Goal: Information Seeking & Learning: Learn about a topic

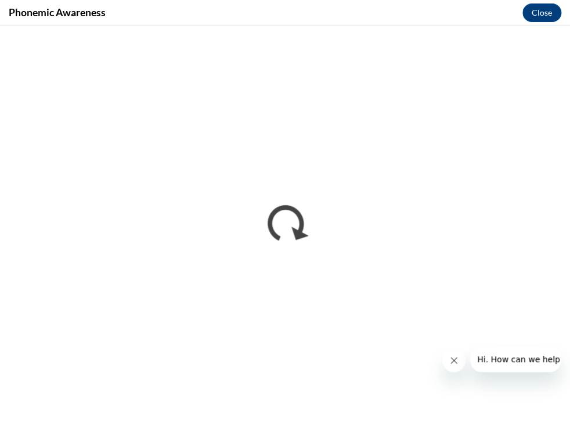
click at [450, 364] on icon "Close message from company" at bounding box center [453, 360] width 9 height 9
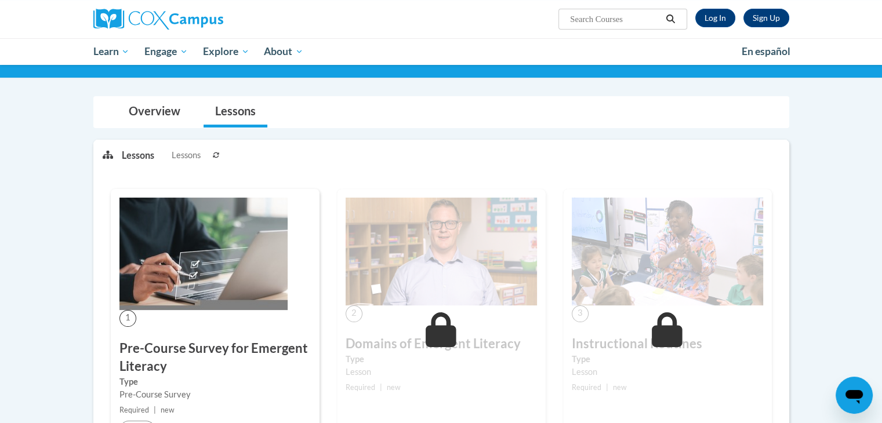
scroll to position [70, 0]
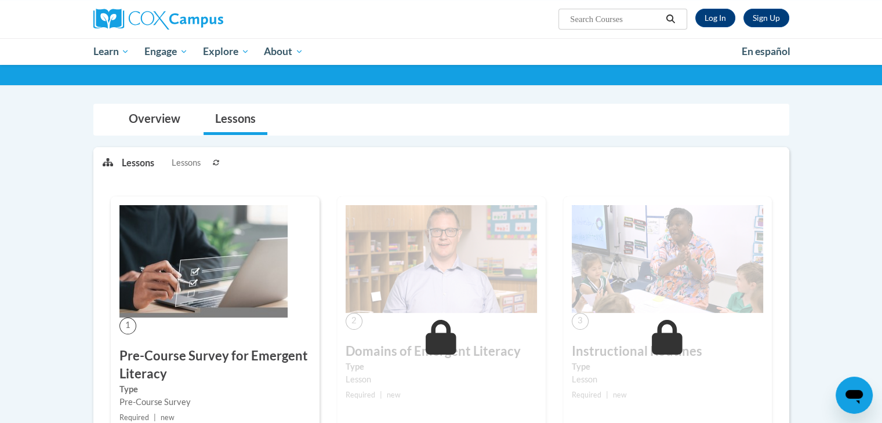
click at [362, 270] on img at bounding box center [441, 259] width 191 height 108
click at [724, 16] on link "Log In" at bounding box center [715, 18] width 40 height 19
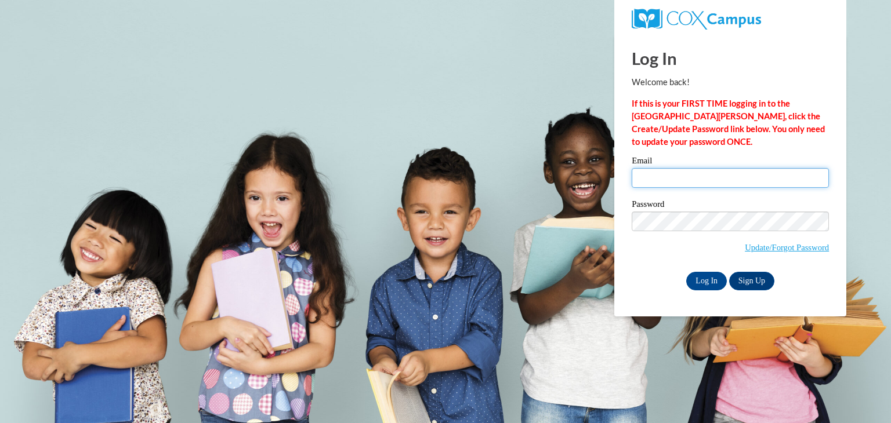
click at [673, 177] on input "Email" at bounding box center [730, 178] width 197 height 20
type input "bhelmke@nocac.org"
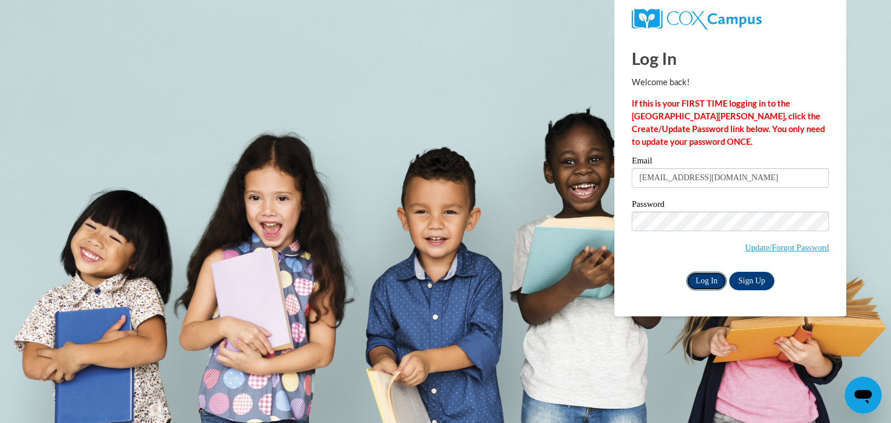
click at [695, 277] on input "Log In" at bounding box center [706, 281] width 41 height 19
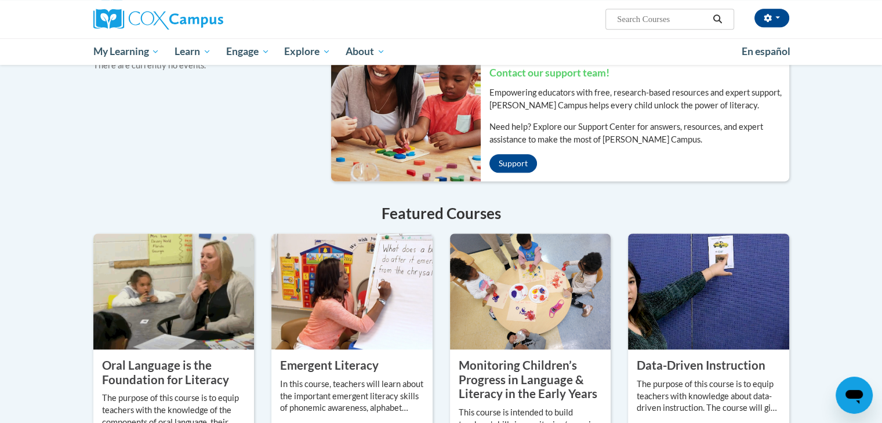
scroll to position [882, 0]
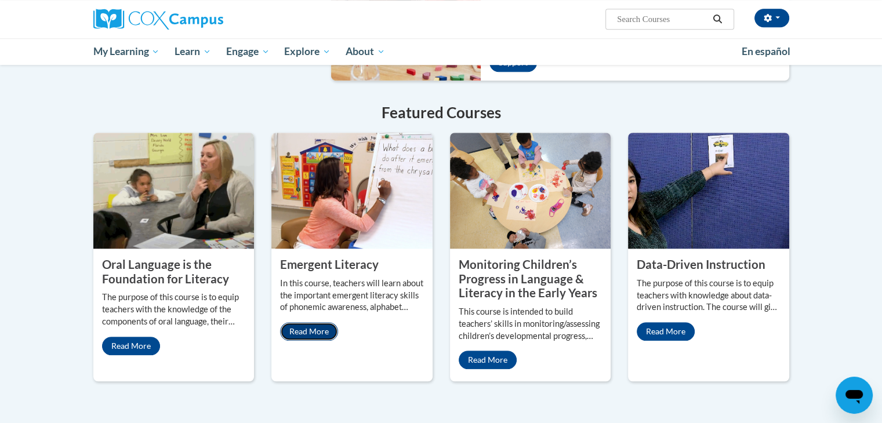
click at [326, 322] on link "Read More" at bounding box center [309, 331] width 58 height 19
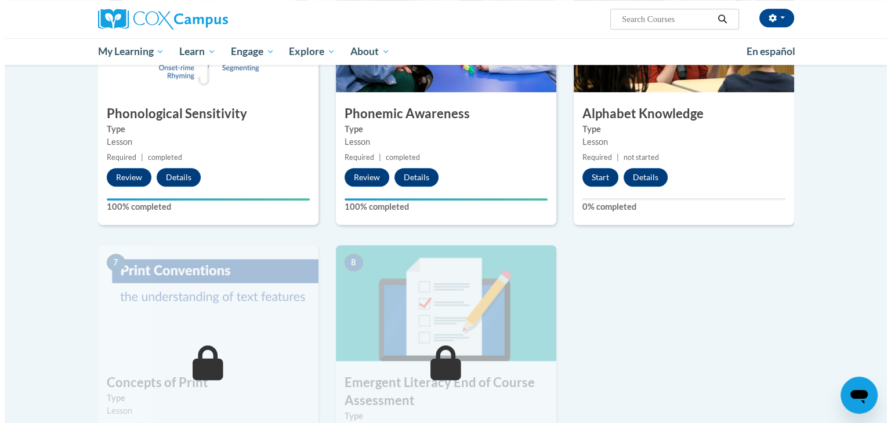
scroll to position [654, 0]
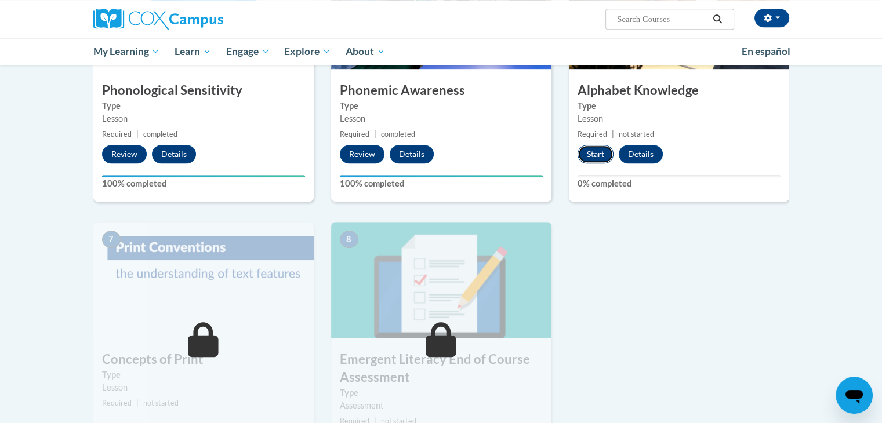
click at [603, 151] on button "Start" at bounding box center [596, 154] width 36 height 19
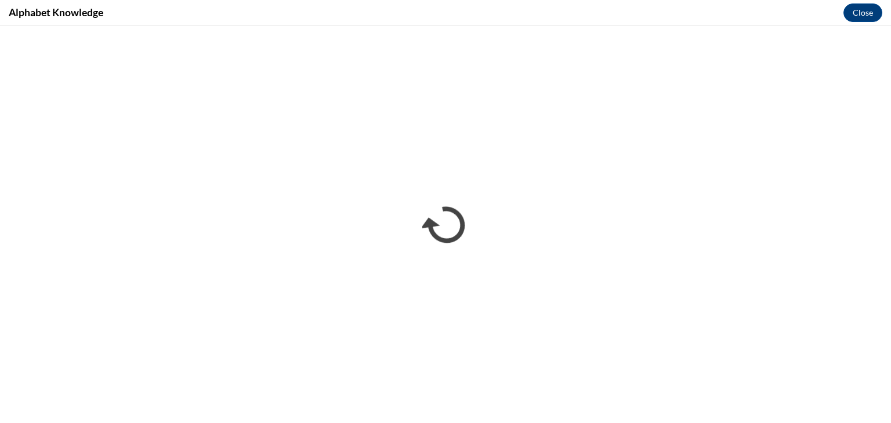
scroll to position [0, 0]
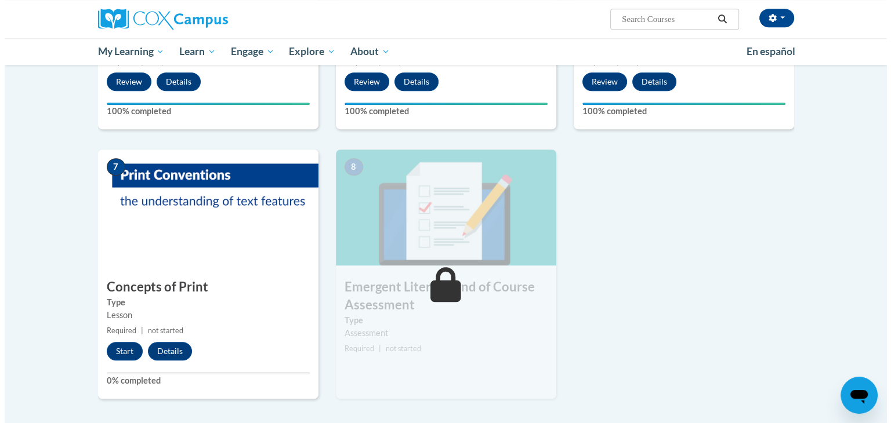
scroll to position [774, 0]
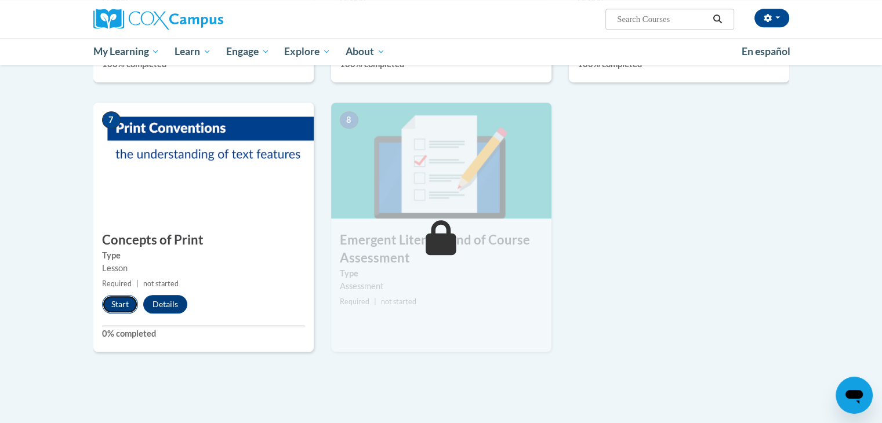
click at [119, 304] on button "Start" at bounding box center [120, 304] width 36 height 19
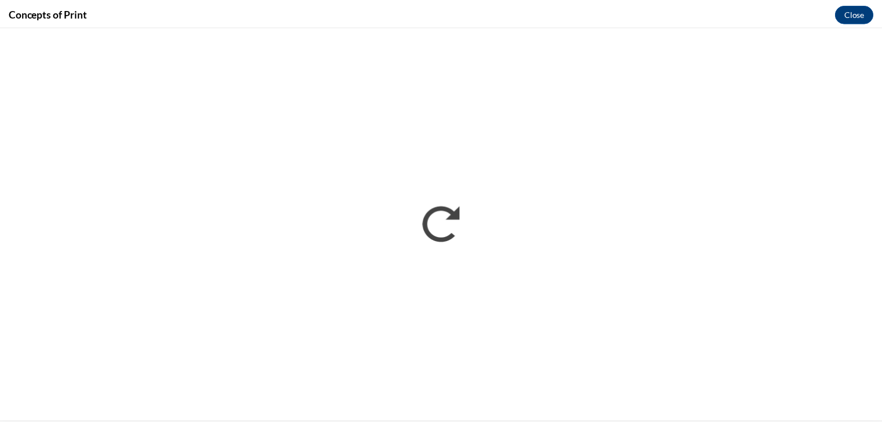
scroll to position [0, 0]
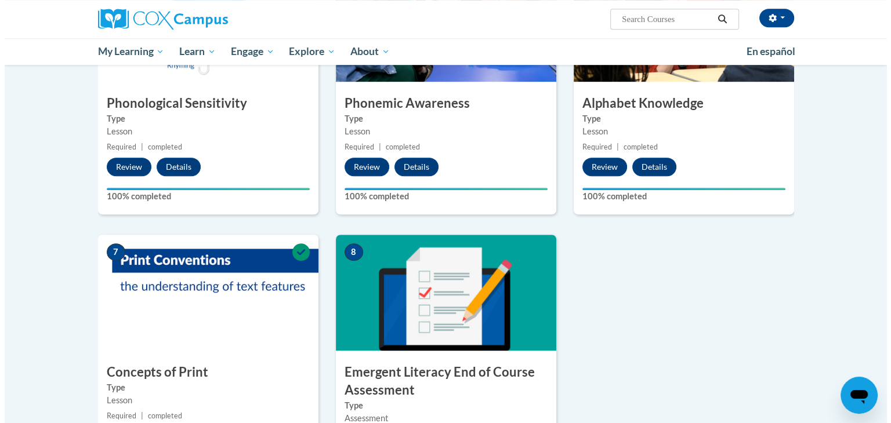
scroll to position [742, 0]
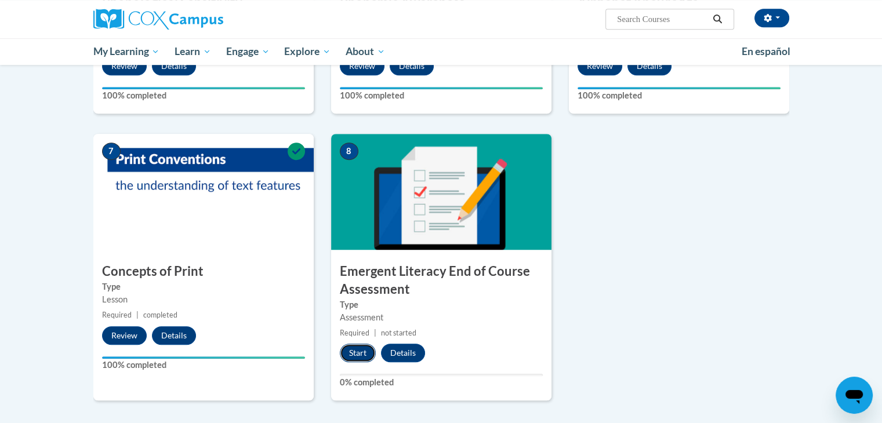
click at [367, 346] on button "Start" at bounding box center [358, 353] width 36 height 19
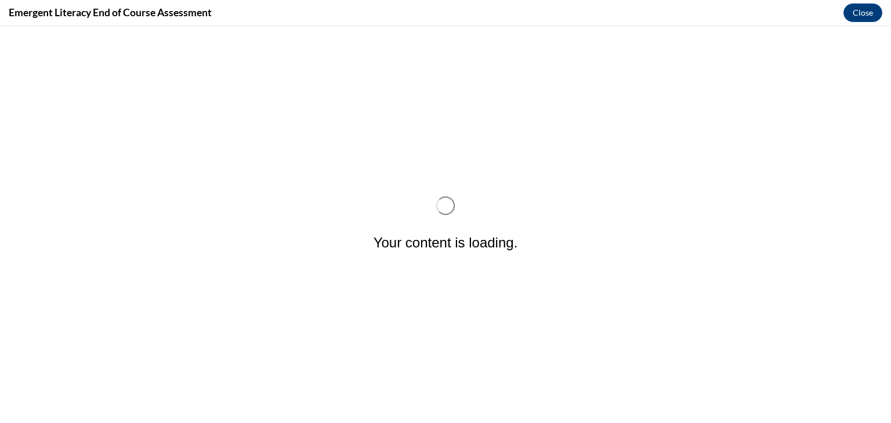
scroll to position [0, 0]
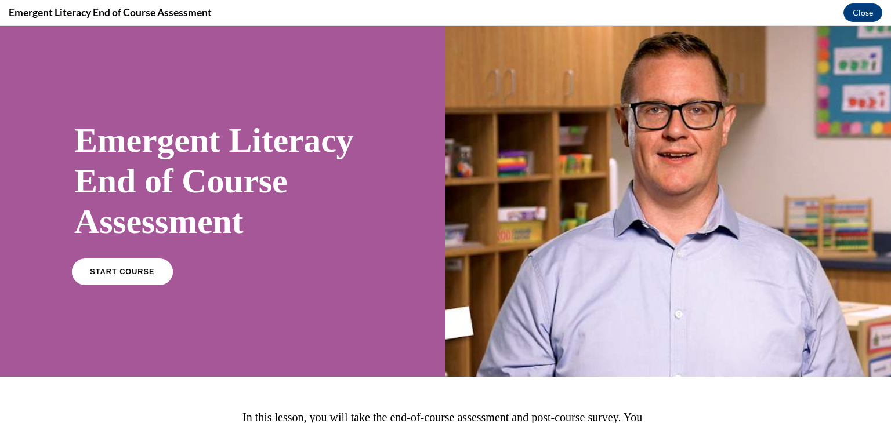
click at [143, 279] on link "START COURSE" at bounding box center [122, 272] width 101 height 27
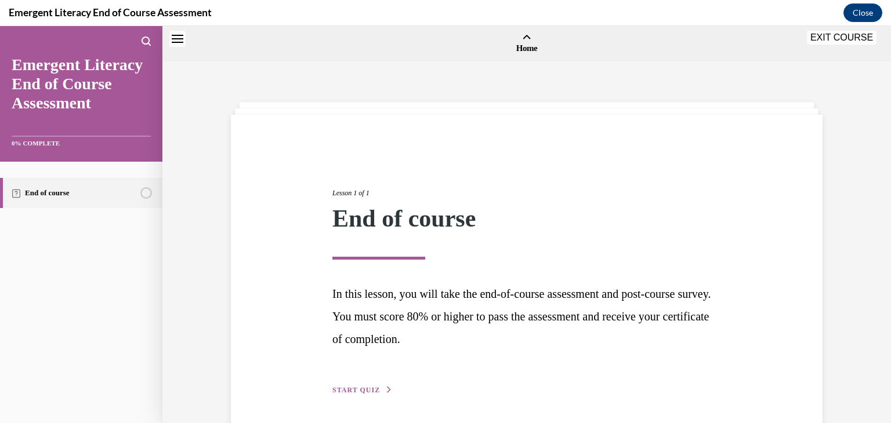
scroll to position [36, 0]
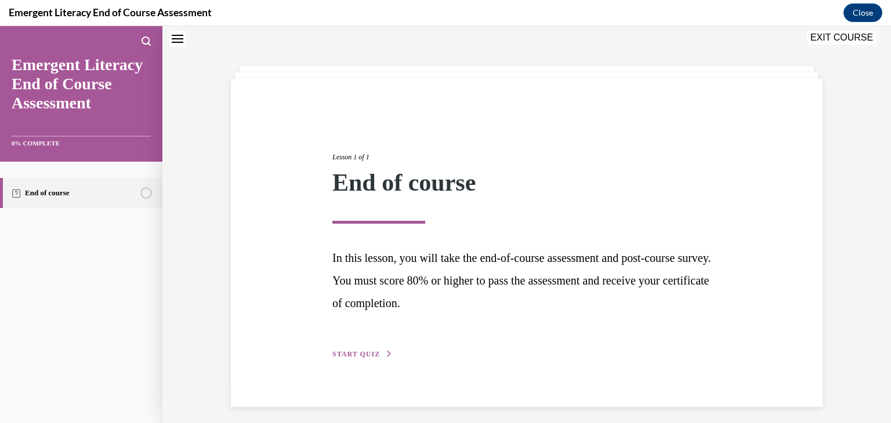
click at [354, 351] on span "START QUIZ" at bounding box center [356, 354] width 48 height 8
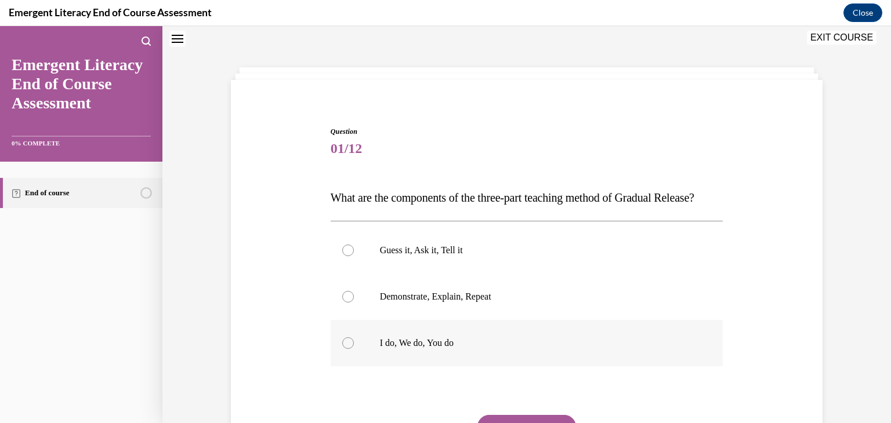
click at [346, 349] on div at bounding box center [348, 344] width 12 height 12
click at [346, 349] on input "I do, We do, You do" at bounding box center [348, 344] width 12 height 12
radio input "true"
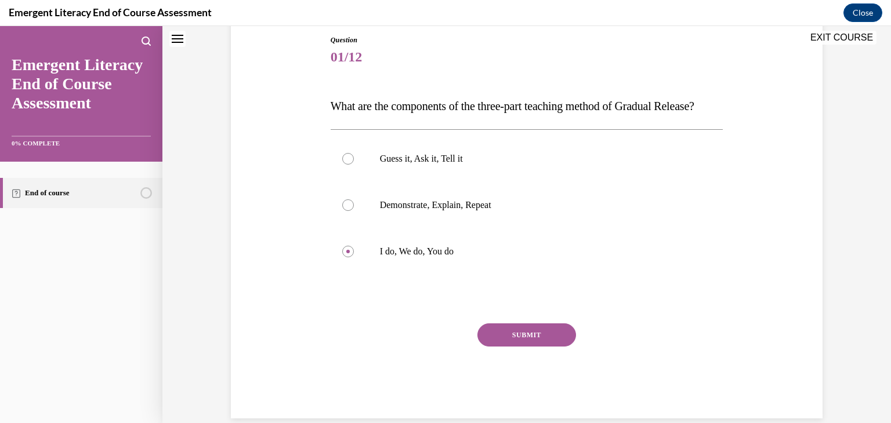
scroll to position [130, 0]
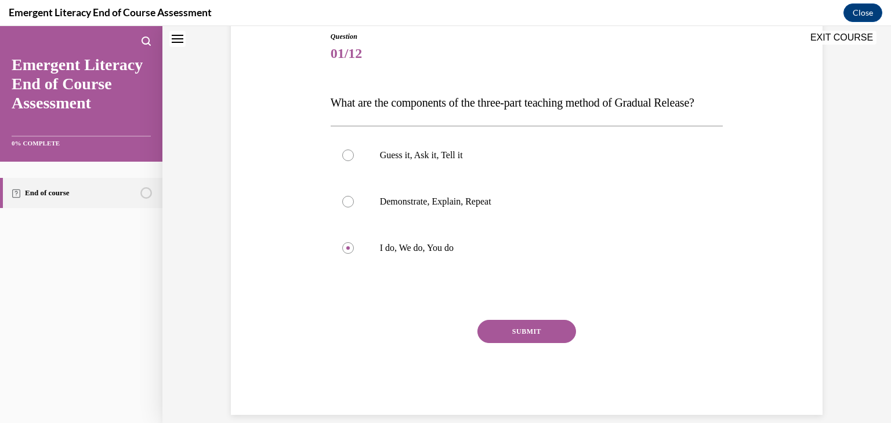
click at [534, 343] on button "SUBMIT" at bounding box center [526, 331] width 99 height 23
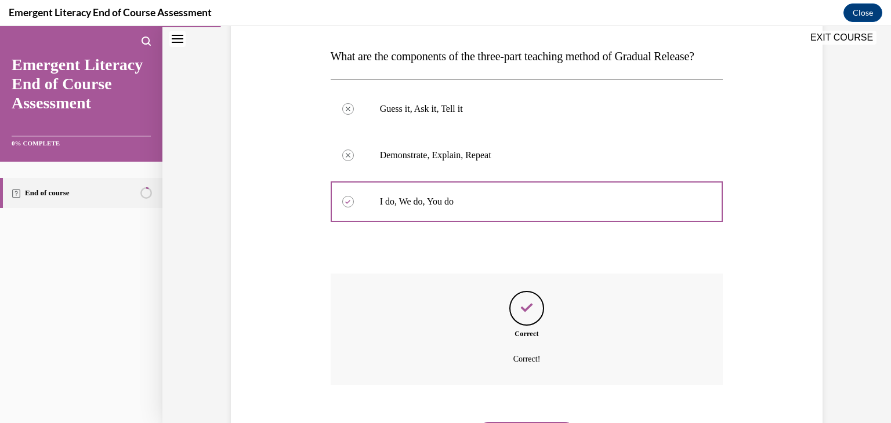
scroll to position [262, 0]
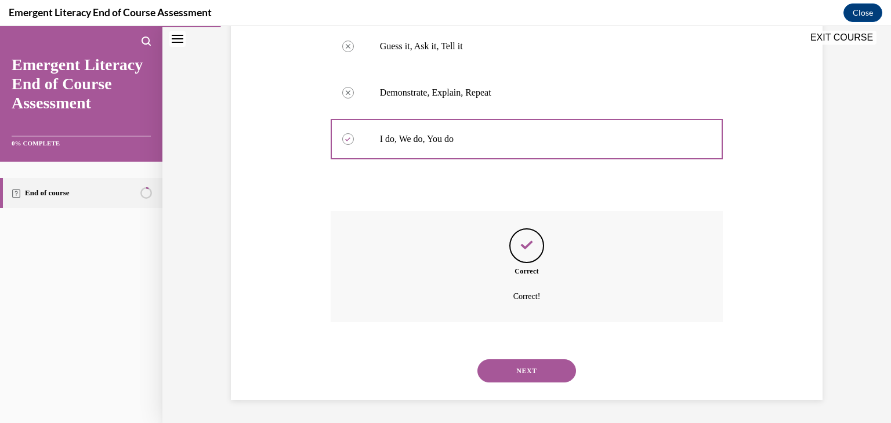
click at [553, 375] on button "NEXT" at bounding box center [526, 371] width 99 height 23
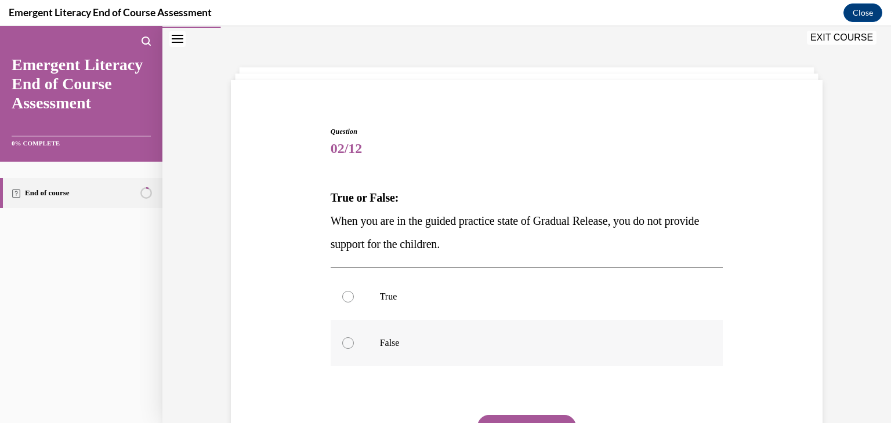
click at [346, 342] on div at bounding box center [348, 344] width 12 height 12
click at [346, 342] on input "False" at bounding box center [348, 344] width 12 height 12
radio input "true"
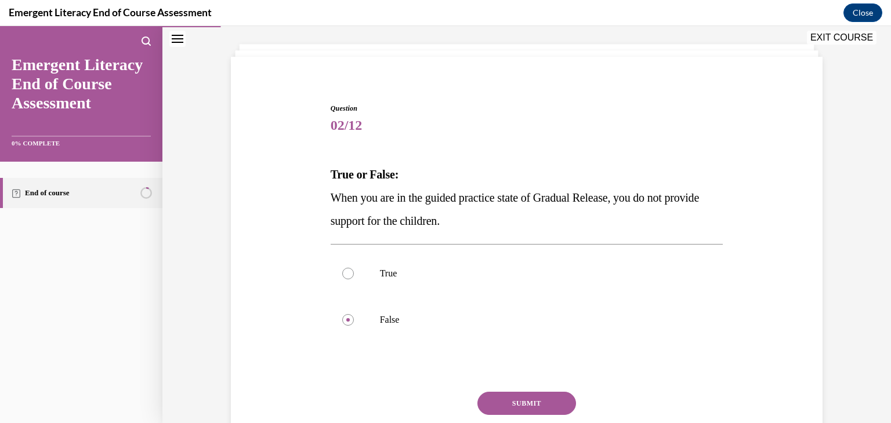
scroll to position [110, 0]
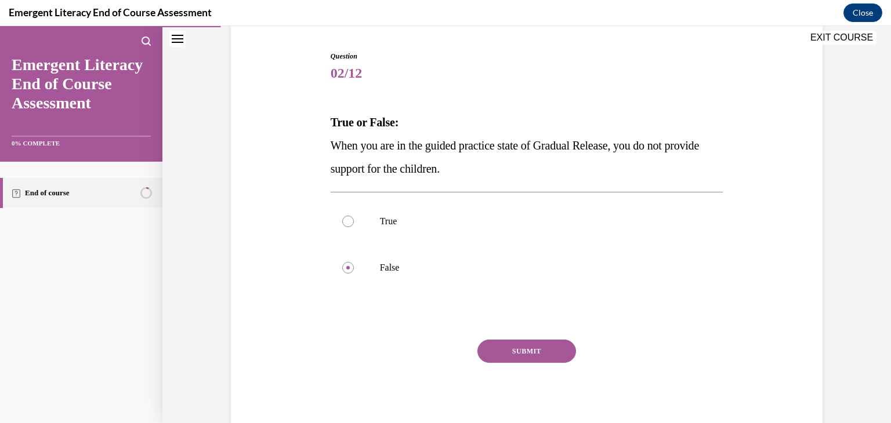
click at [560, 340] on button "SUBMIT" at bounding box center [526, 351] width 99 height 23
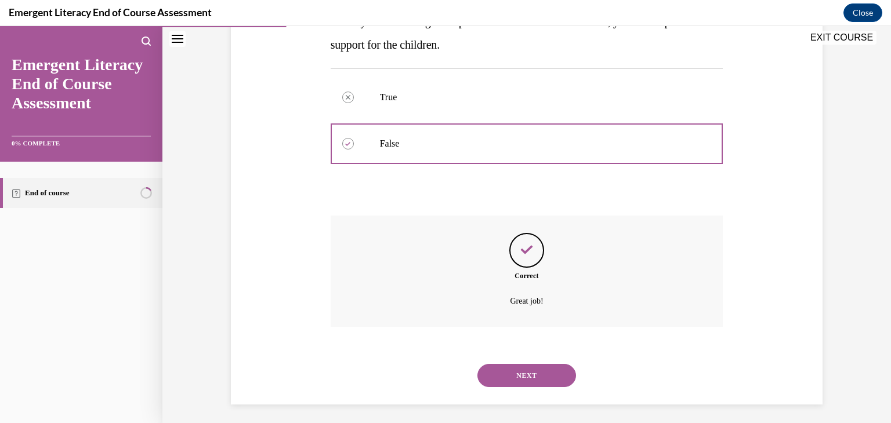
scroll to position [239, 0]
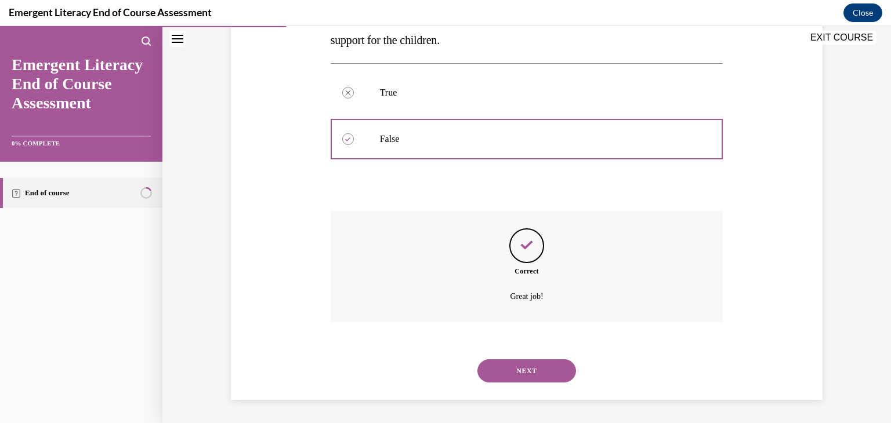
click at [514, 368] on button "NEXT" at bounding box center [526, 371] width 99 height 23
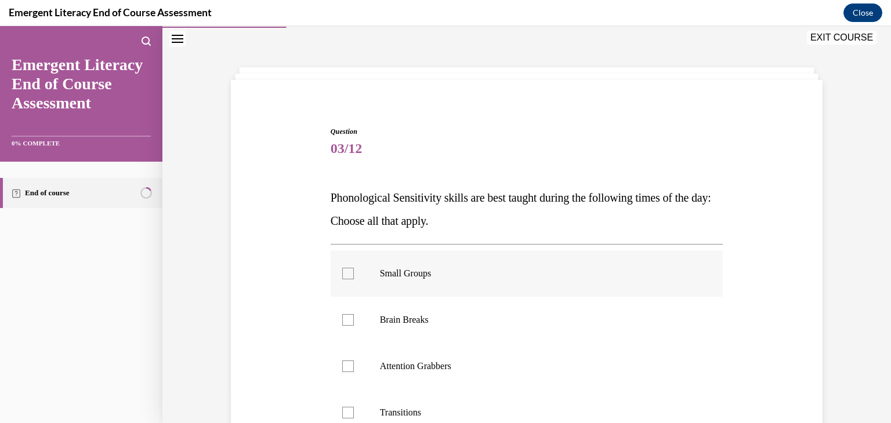
click at [343, 274] on div at bounding box center [348, 274] width 12 height 12
click at [343, 274] on input "Small Groups" at bounding box center [348, 274] width 12 height 12
checkbox input "true"
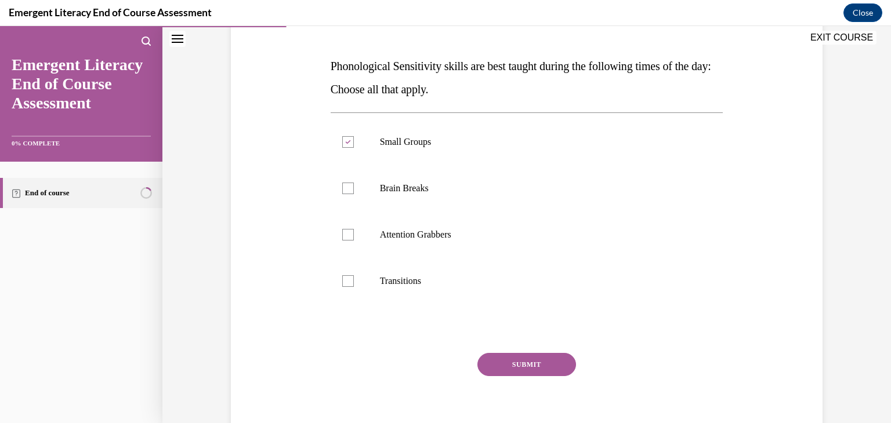
scroll to position [180, 0]
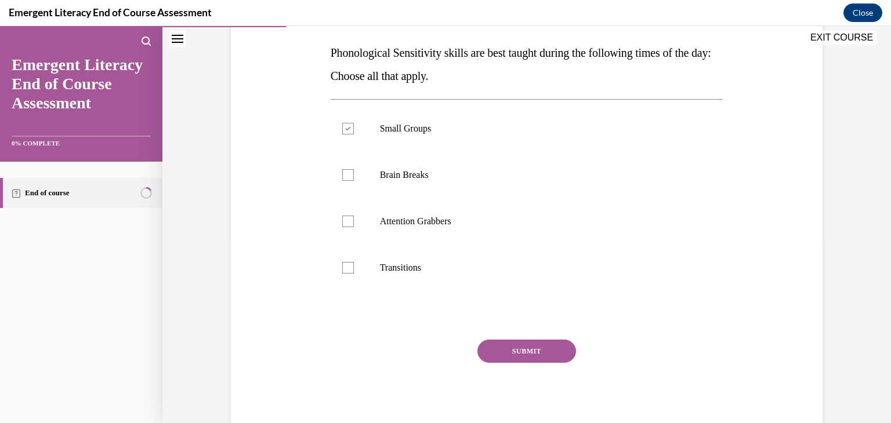
click at [557, 350] on button "SUBMIT" at bounding box center [526, 351] width 99 height 23
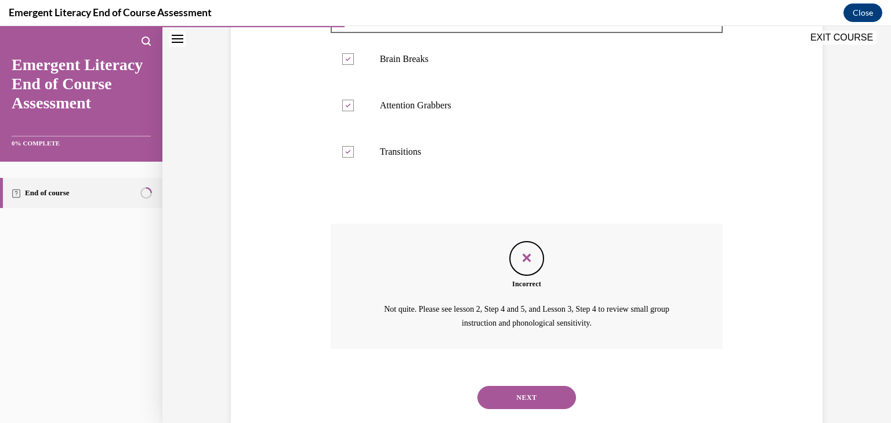
scroll to position [322, 0]
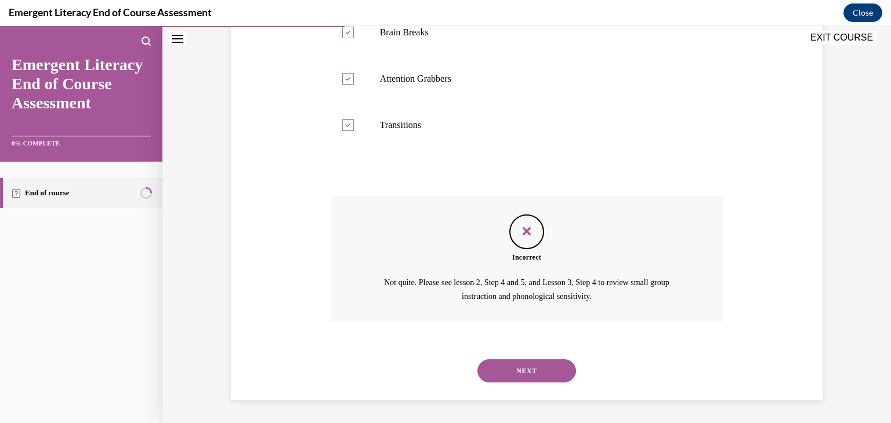
click at [549, 366] on button "NEXT" at bounding box center [526, 371] width 99 height 23
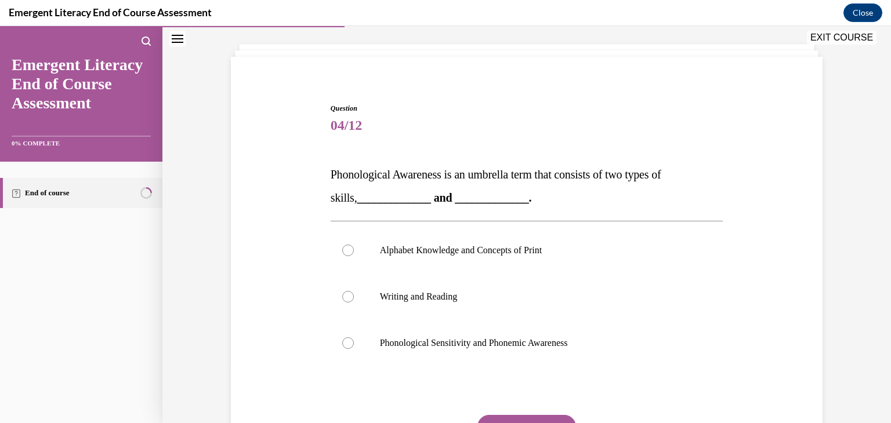
scroll to position [74, 0]
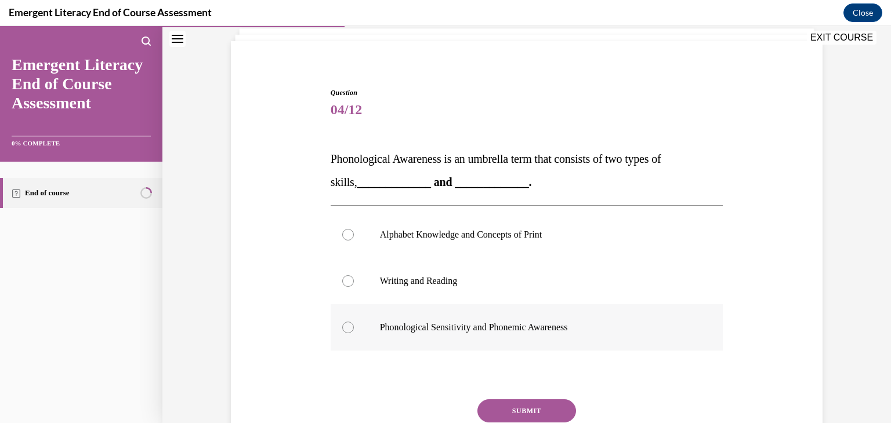
click at [345, 328] on div at bounding box center [348, 328] width 12 height 12
click at [345, 328] on input "Phonological Sensitivity and Phonemic Awareness" at bounding box center [348, 328] width 12 height 12
radio input "true"
click at [529, 414] on button "SUBMIT" at bounding box center [526, 411] width 99 height 23
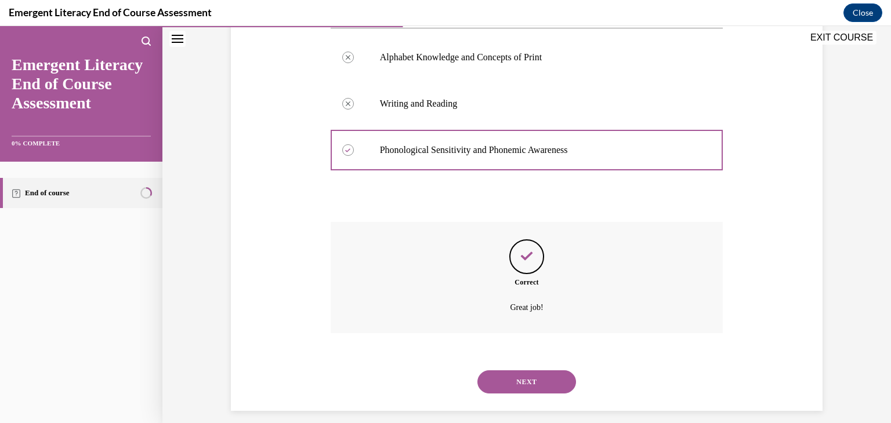
scroll to position [262, 0]
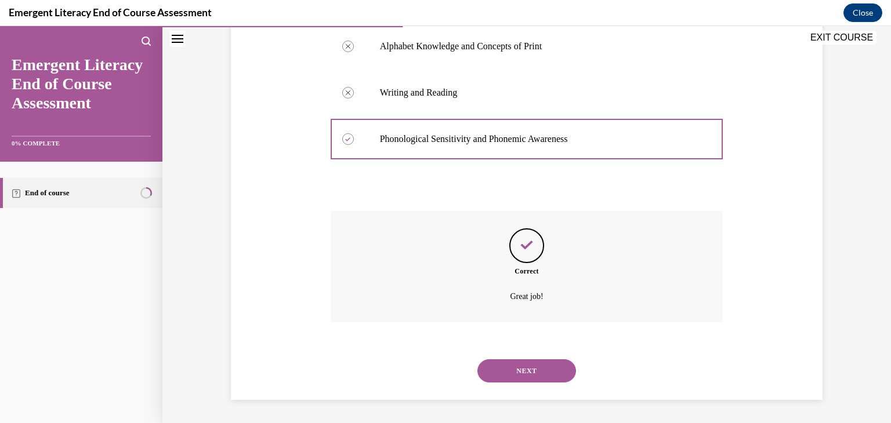
click at [514, 369] on button "NEXT" at bounding box center [526, 371] width 99 height 23
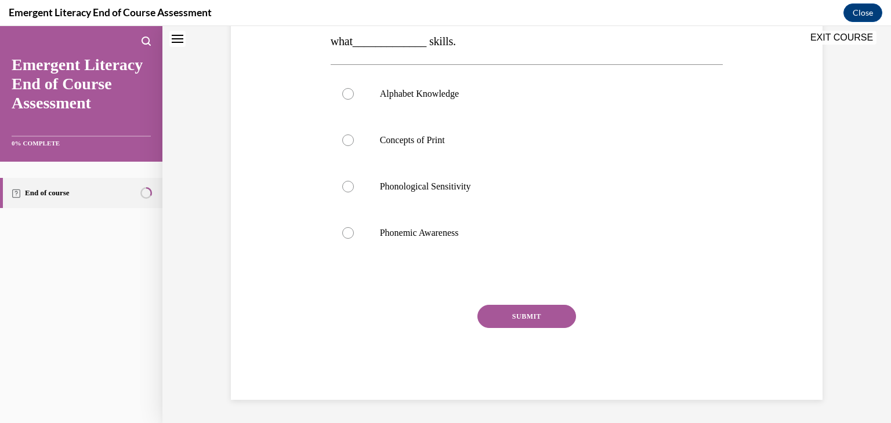
scroll to position [35, 0]
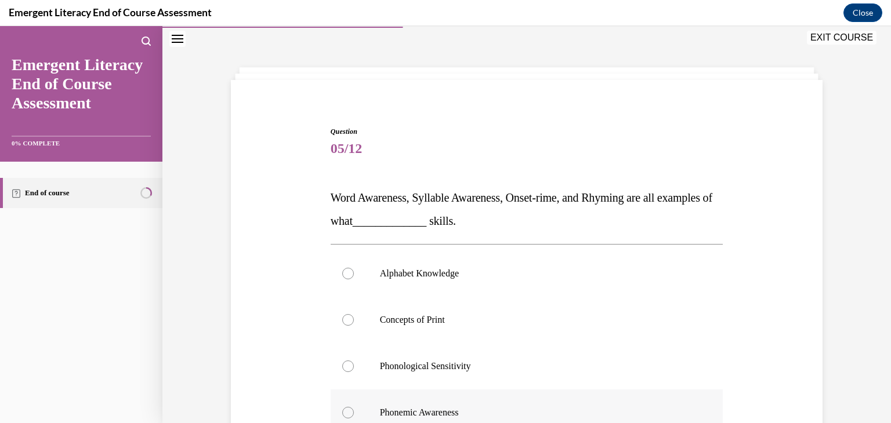
click at [346, 409] on div at bounding box center [348, 413] width 12 height 12
click at [346, 409] on input "Phonemic Awareness" at bounding box center [348, 413] width 12 height 12
radio input "true"
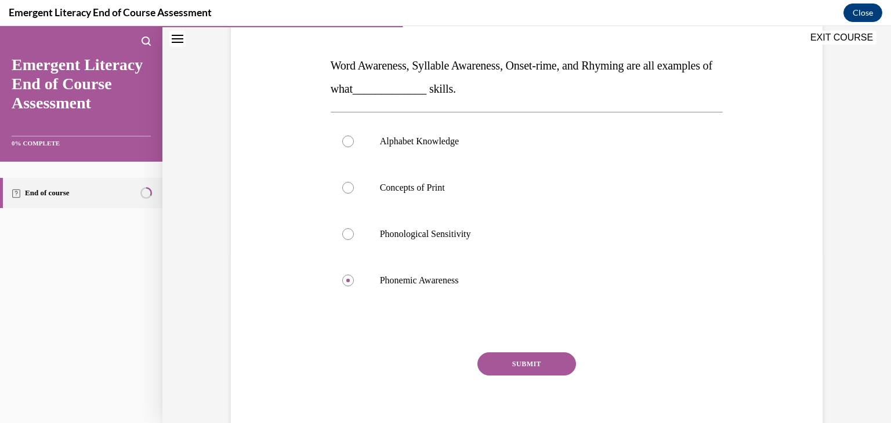
scroll to position [180, 0]
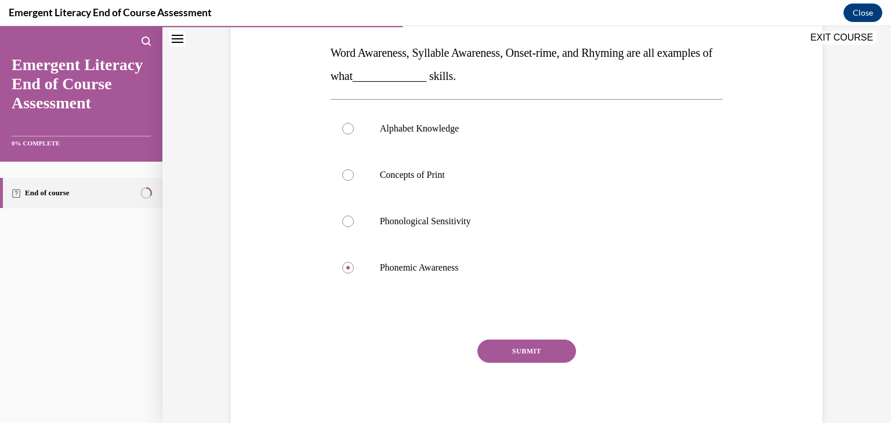
click at [554, 354] on button "SUBMIT" at bounding box center [526, 351] width 99 height 23
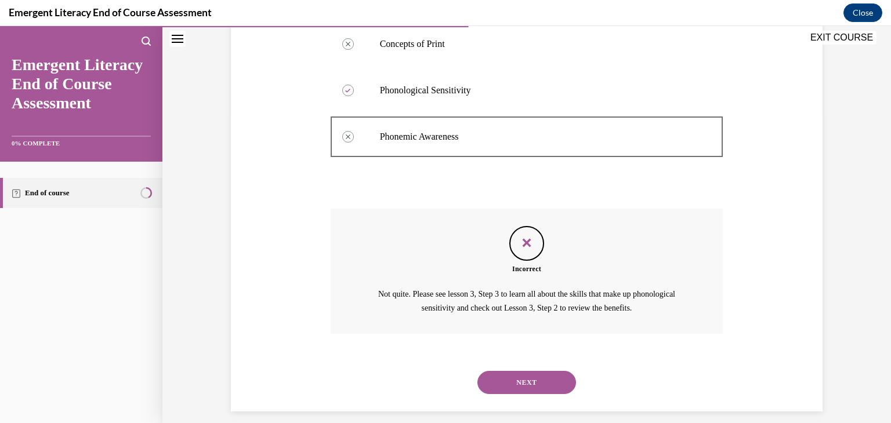
scroll to position [322, 0]
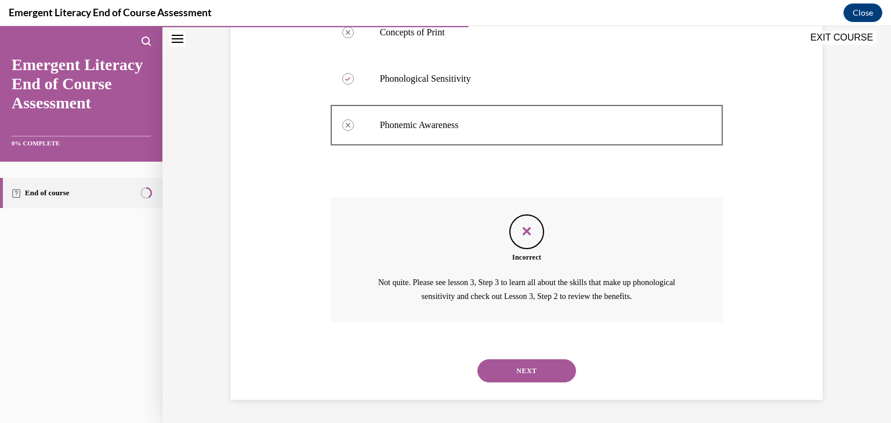
click at [552, 354] on div "NEXT" at bounding box center [527, 371] width 393 height 46
click at [548, 362] on button "NEXT" at bounding box center [526, 371] width 99 height 23
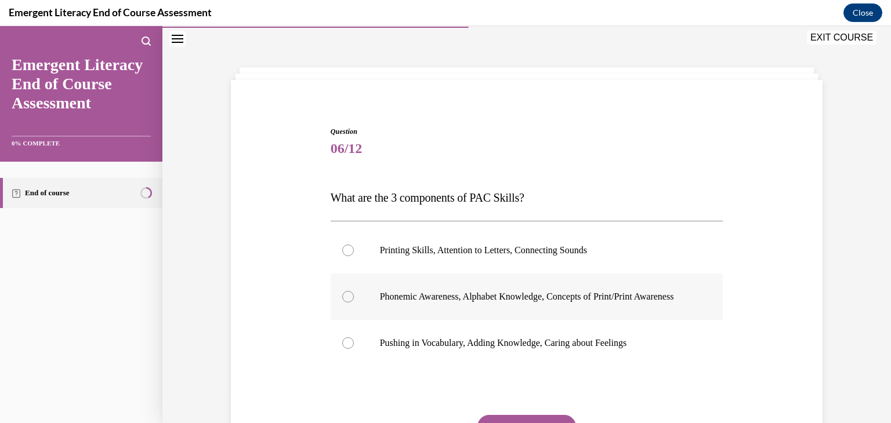
click at [346, 303] on div at bounding box center [348, 297] width 12 height 12
click at [346, 303] on input "Phonemic Awareness, Alphabet Knowledge, Concepts of Print/Print Awareness" at bounding box center [348, 297] width 12 height 12
radio input "true"
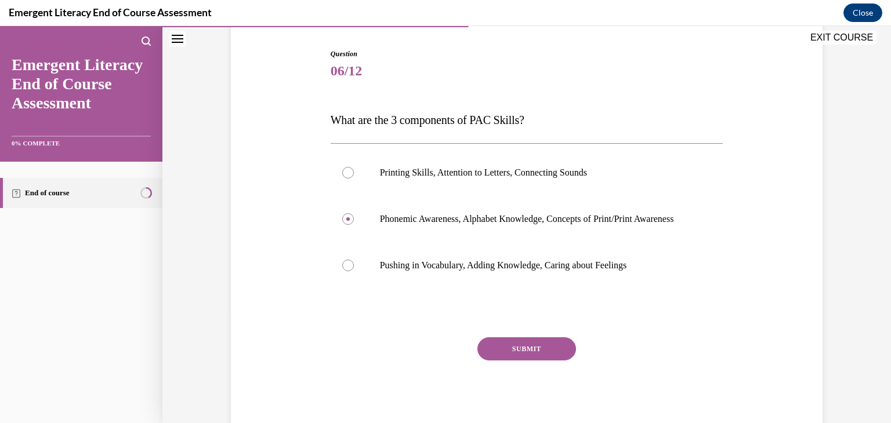
scroll to position [122, 0]
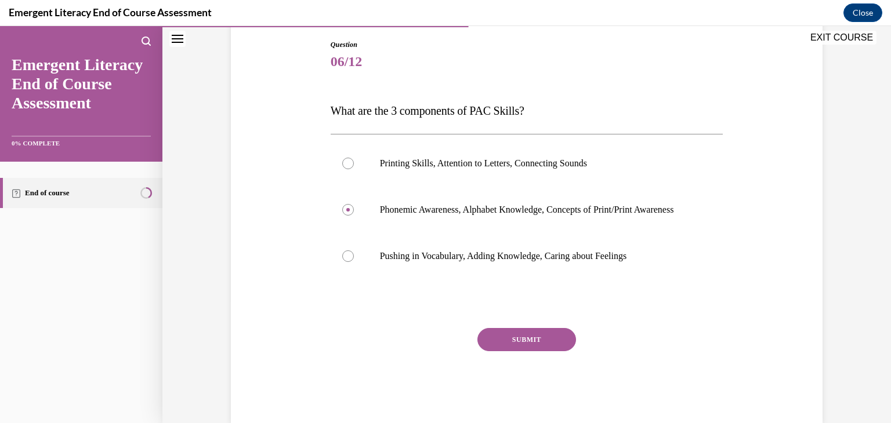
click at [554, 351] on button "SUBMIT" at bounding box center [526, 339] width 99 height 23
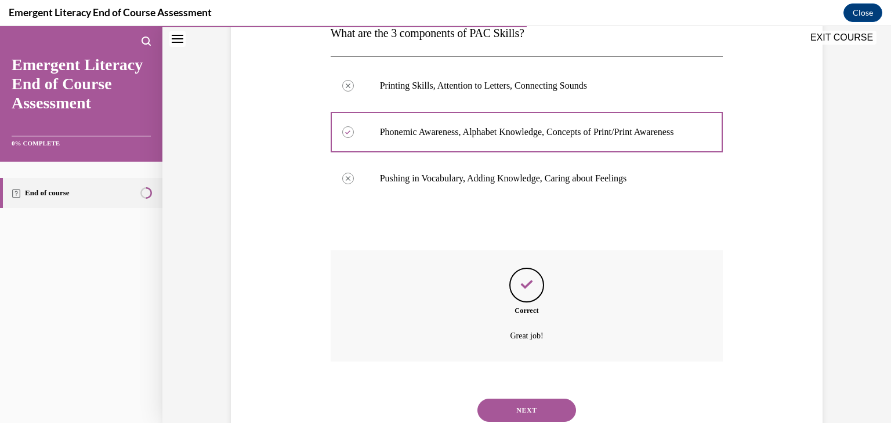
scroll to position [251, 0]
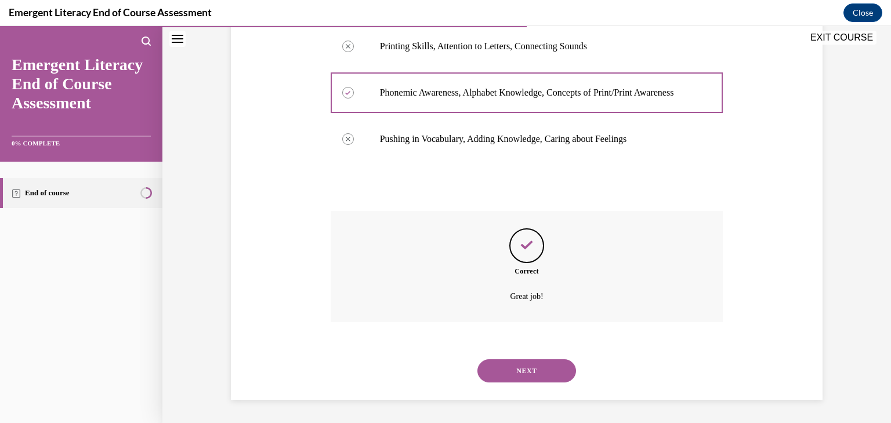
click at [530, 371] on button "NEXT" at bounding box center [526, 371] width 99 height 23
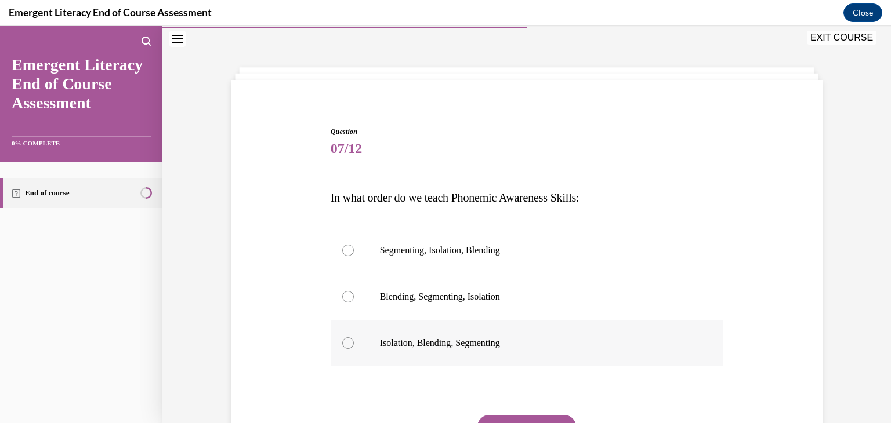
click at [342, 343] on div at bounding box center [348, 344] width 12 height 12
click at [342, 343] on input "Isolation, Blending, Segmenting" at bounding box center [348, 344] width 12 height 12
radio input "true"
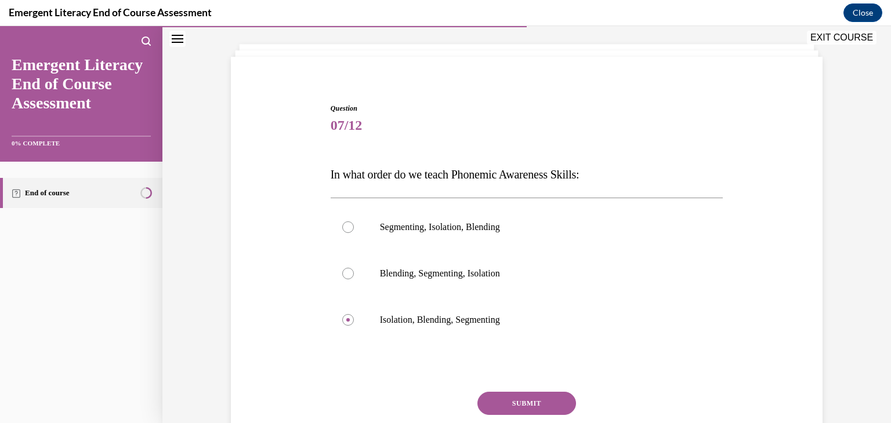
scroll to position [110, 0]
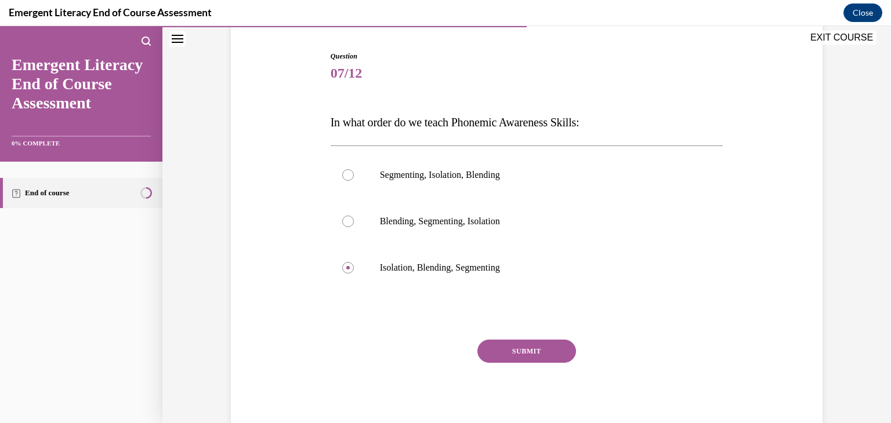
click at [561, 346] on button "SUBMIT" at bounding box center [526, 351] width 99 height 23
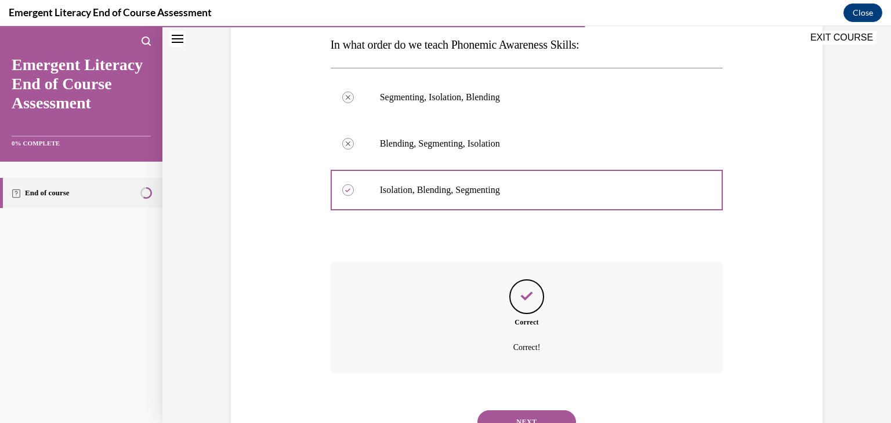
scroll to position [239, 0]
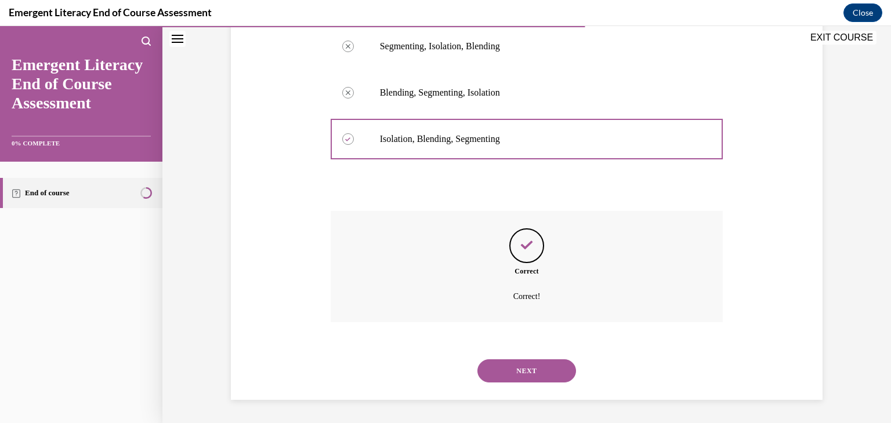
click at [557, 366] on button "NEXT" at bounding box center [526, 371] width 99 height 23
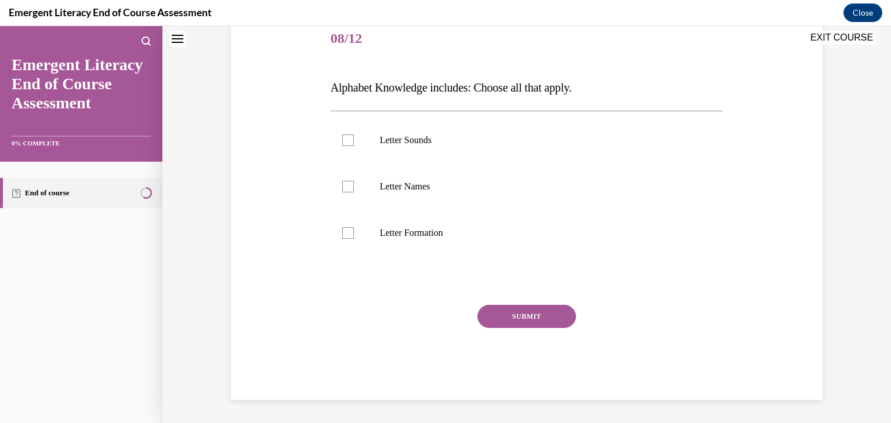
scroll to position [35, 0]
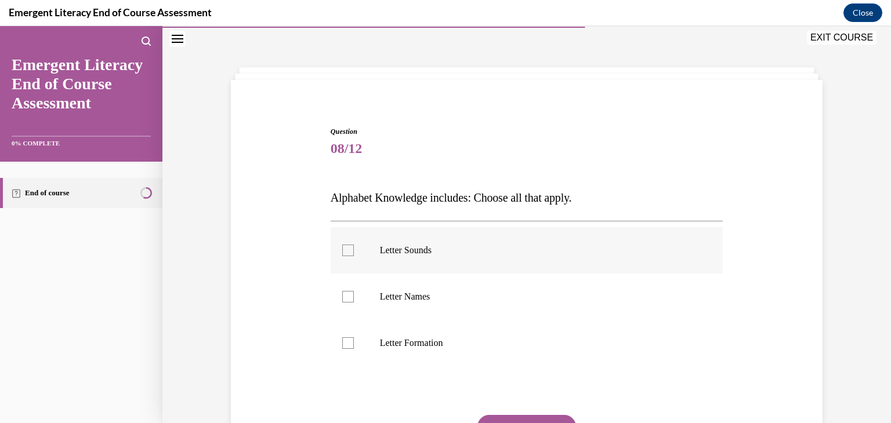
click at [343, 251] on div at bounding box center [348, 251] width 12 height 12
click at [343, 251] on input "Letter Sounds" at bounding box center [348, 251] width 12 height 12
checkbox input "true"
click at [343, 294] on div at bounding box center [348, 297] width 12 height 12
click at [343, 294] on input "Letter Names" at bounding box center [348, 297] width 12 height 12
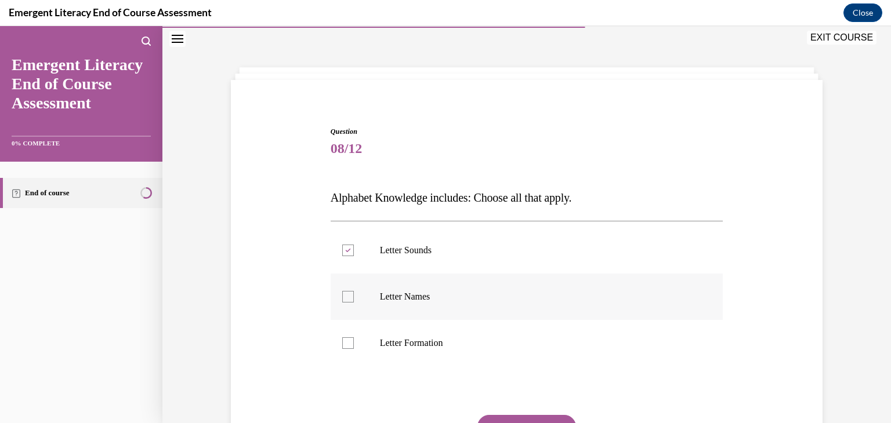
checkbox input "true"
click at [342, 343] on div at bounding box center [348, 344] width 12 height 12
click at [342, 343] on input "Letter Formation" at bounding box center [348, 344] width 12 height 12
checkbox input "true"
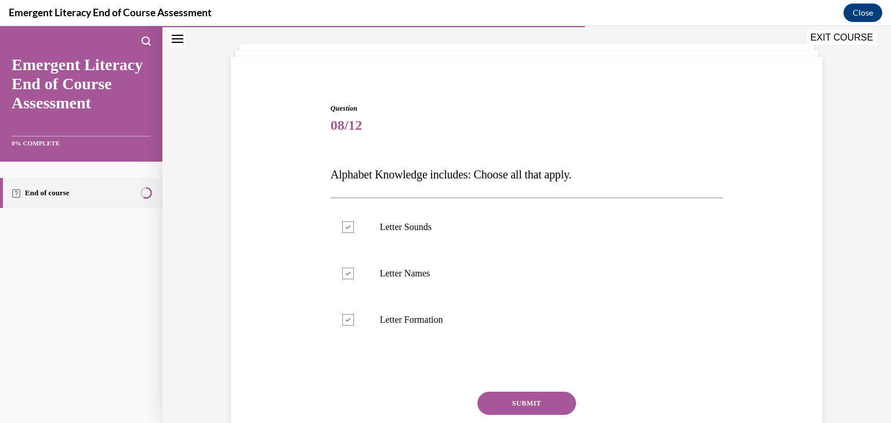
scroll to position [110, 0]
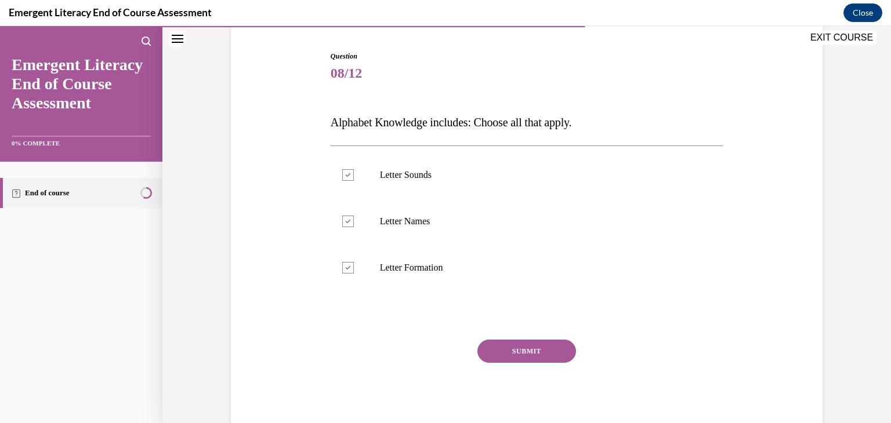
click at [512, 353] on button "SUBMIT" at bounding box center [526, 351] width 99 height 23
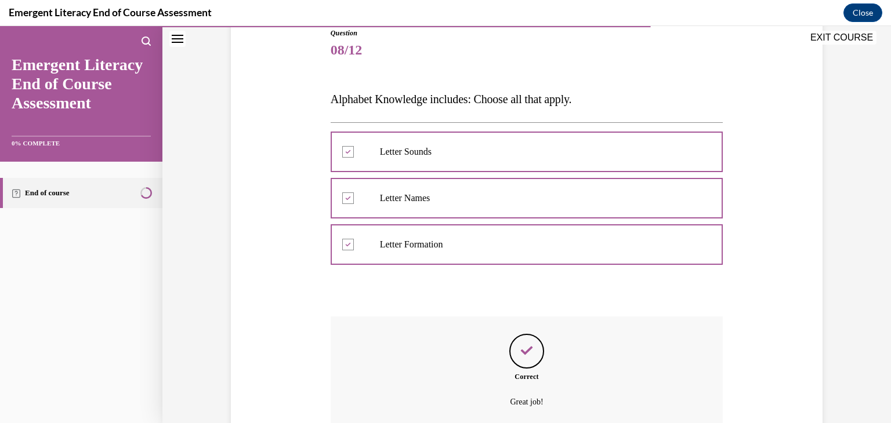
scroll to position [239, 0]
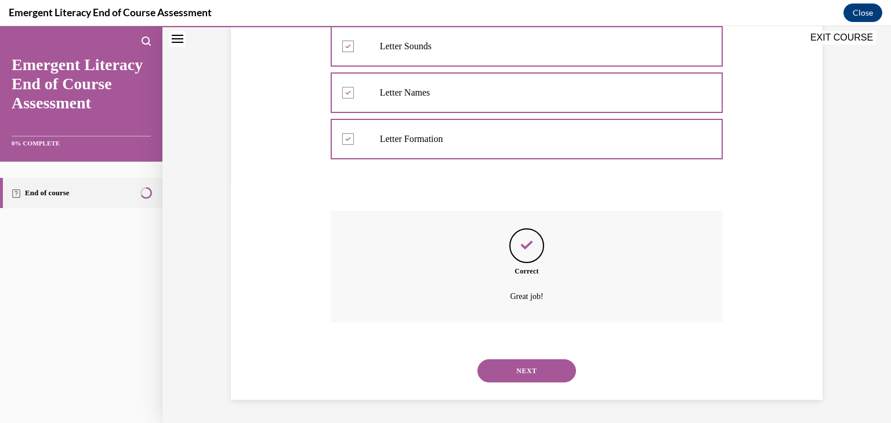
click at [559, 372] on button "NEXT" at bounding box center [526, 371] width 99 height 23
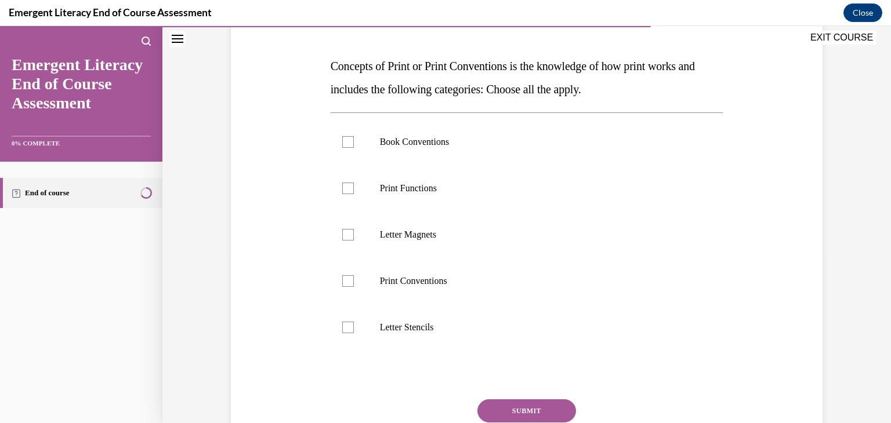
scroll to position [182, 0]
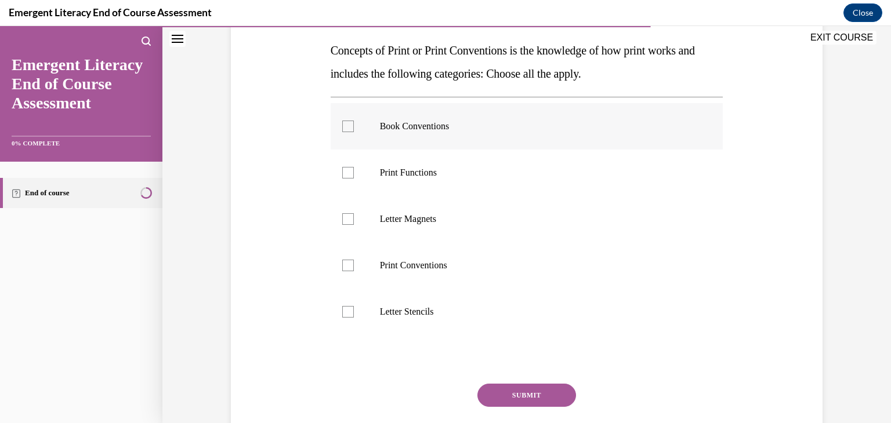
click at [345, 127] on div at bounding box center [348, 127] width 12 height 12
click at [345, 127] on input "Book Conventions" at bounding box center [348, 127] width 12 height 12
checkbox input "true"
click at [342, 171] on div at bounding box center [348, 173] width 12 height 12
click at [342, 171] on input "Print Functions" at bounding box center [348, 173] width 12 height 12
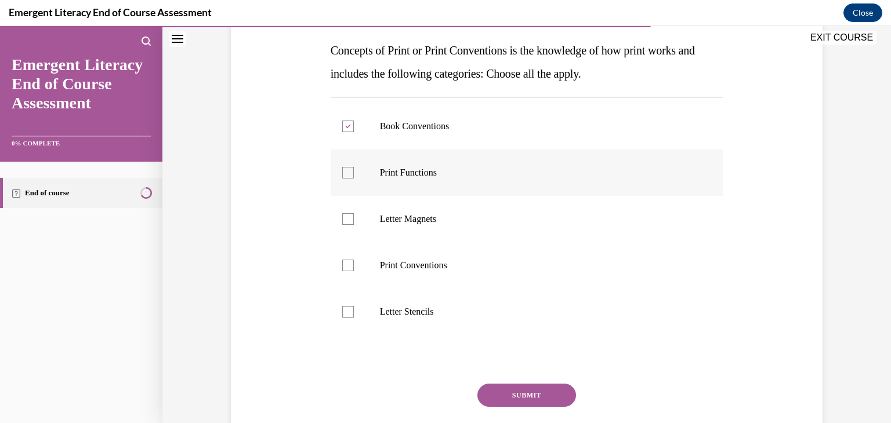
checkbox input "true"
click at [347, 263] on div at bounding box center [348, 266] width 12 height 12
click at [347, 263] on input "Print Conventions" at bounding box center [348, 266] width 12 height 12
checkbox input "true"
click at [495, 390] on button "SUBMIT" at bounding box center [526, 395] width 99 height 23
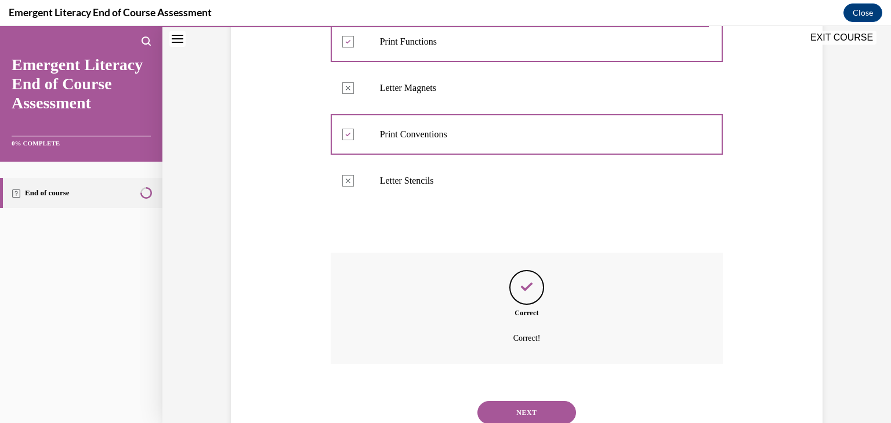
scroll to position [355, 0]
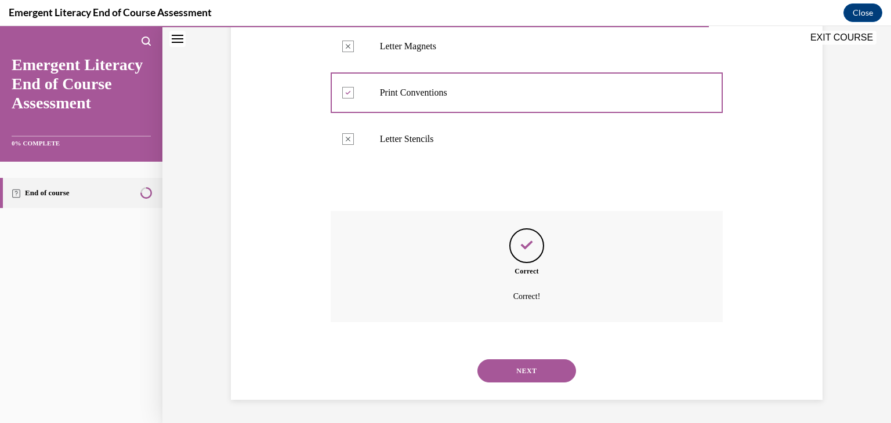
click at [548, 374] on button "NEXT" at bounding box center [526, 371] width 99 height 23
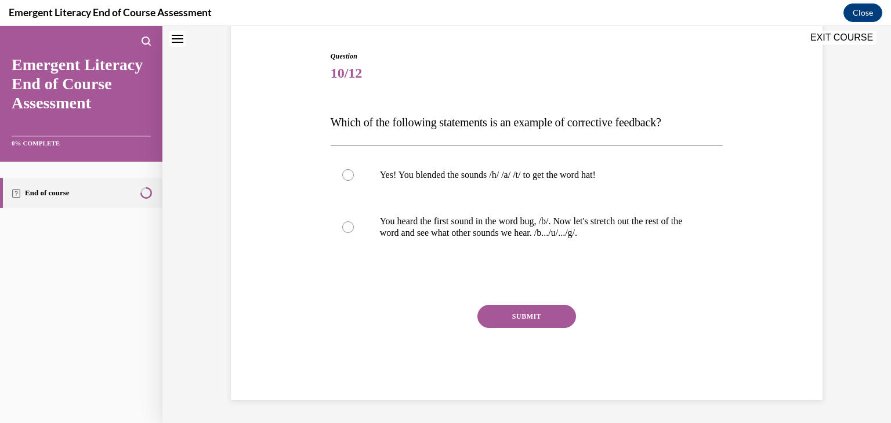
scroll to position [35, 0]
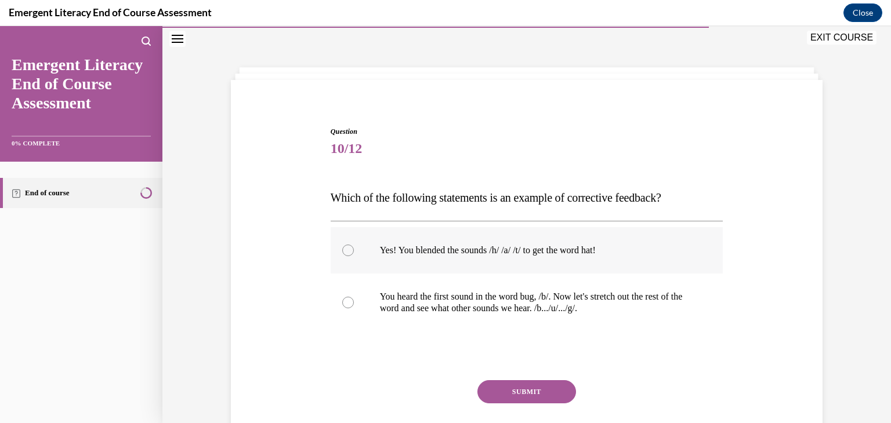
click at [345, 256] on label "Yes! You blended the sounds /h/ /a/ /t/ to get the word hat!" at bounding box center [527, 250] width 393 height 46
click at [345, 256] on input "Yes! You blended the sounds /h/ /a/ /t/ to get the word hat!" at bounding box center [348, 251] width 12 height 12
radio input "true"
click at [343, 304] on div at bounding box center [348, 303] width 12 height 12
click at [343, 304] on input "You heard the first sound in the word bug, /b/. Now let's stretch out the rest …" at bounding box center [348, 303] width 12 height 12
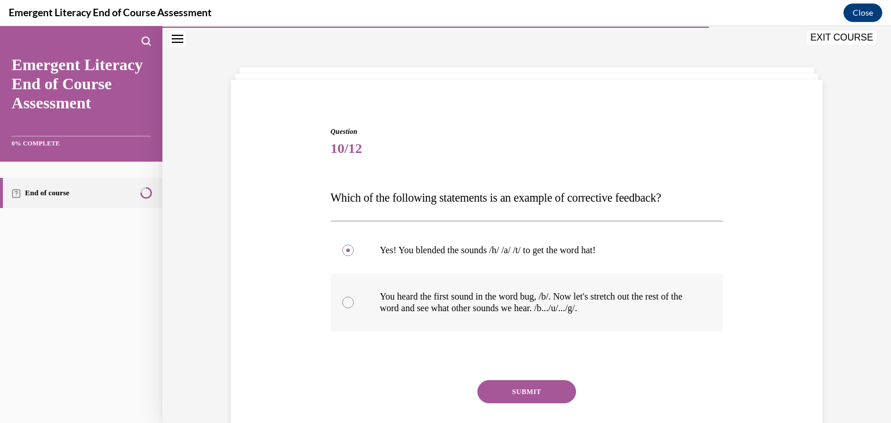
radio input "true"
drag, startPoint x: 346, startPoint y: 248, endPoint x: 342, endPoint y: 253, distance: 6.3
click at [342, 253] on div at bounding box center [348, 251] width 12 height 12
click at [342, 253] on input "Yes! You blended the sounds /h/ /a/ /t/ to get the word hat!" at bounding box center [348, 251] width 12 height 12
radio input "true"
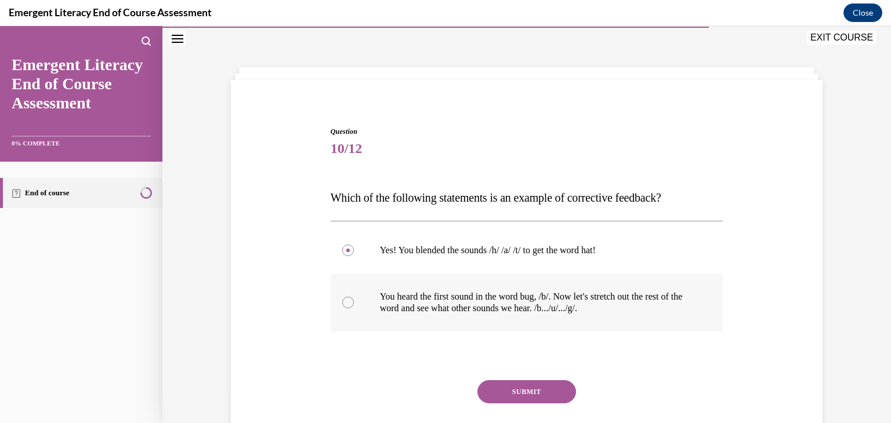
click at [342, 300] on div at bounding box center [348, 303] width 12 height 12
click at [342, 300] on input "You heard the first sound in the word bug, /b/. Now let's stretch out the rest …" at bounding box center [348, 303] width 12 height 12
radio input "true"
click at [342, 300] on div at bounding box center [348, 303] width 12 height 12
click at [342, 300] on input "You heard the first sound in the word bug, /b/. Now let's stretch out the rest …" at bounding box center [348, 303] width 12 height 12
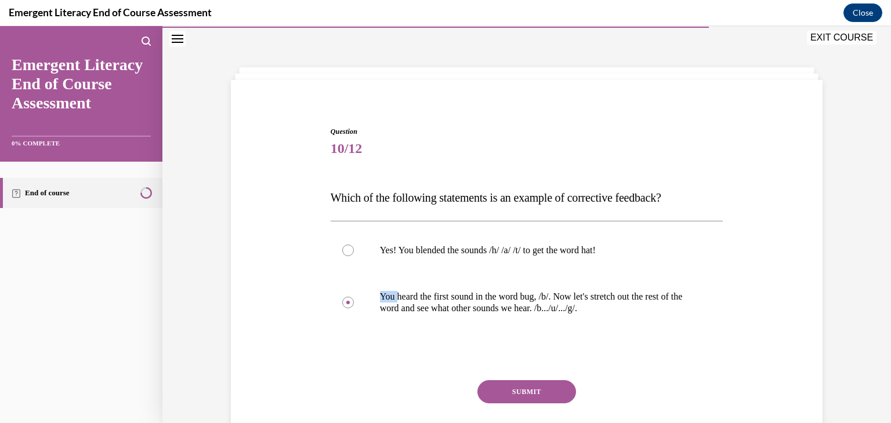
click at [525, 391] on button "SUBMIT" at bounding box center [526, 391] width 99 height 23
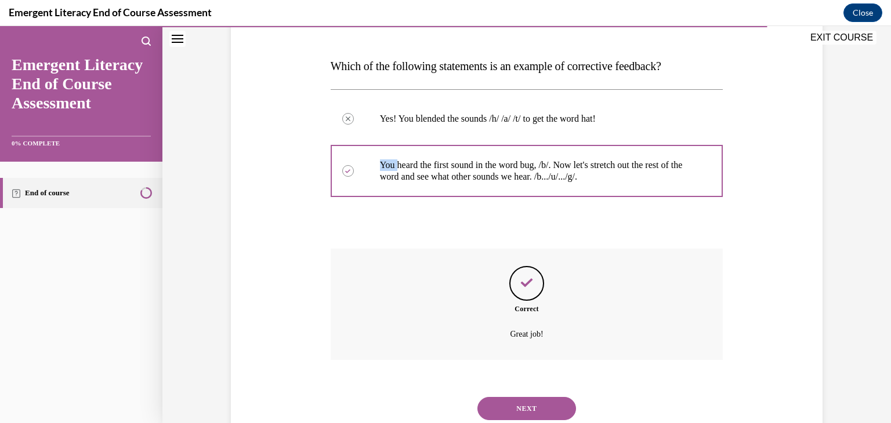
scroll to position [204, 0]
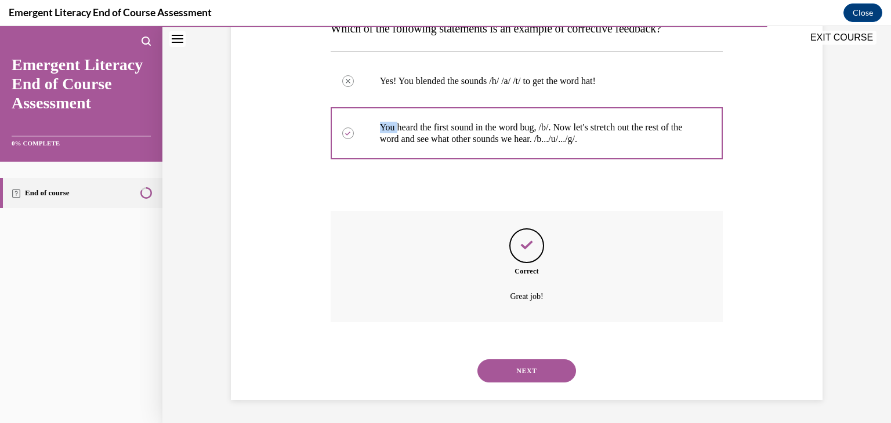
click at [527, 371] on button "NEXT" at bounding box center [526, 371] width 99 height 23
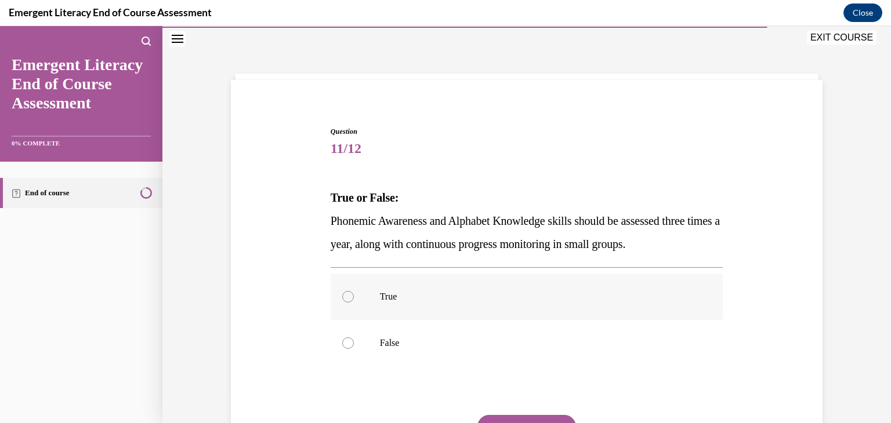
click at [346, 293] on div at bounding box center [348, 297] width 12 height 12
click at [346, 293] on input "True" at bounding box center [348, 297] width 12 height 12
radio input "true"
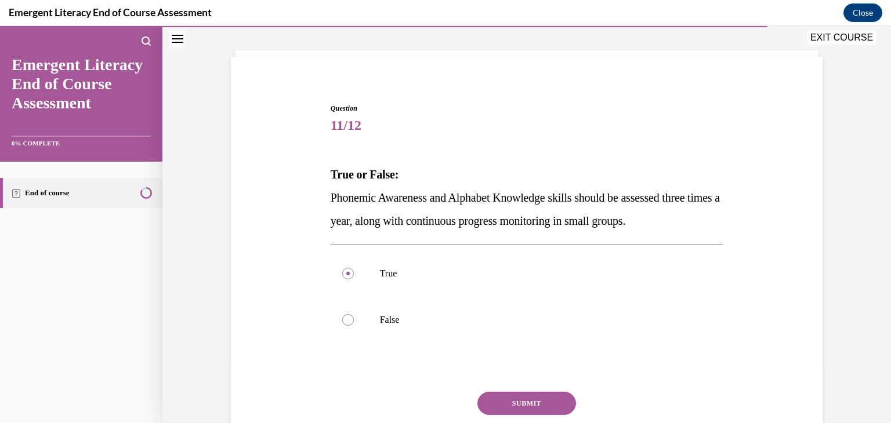
scroll to position [110, 0]
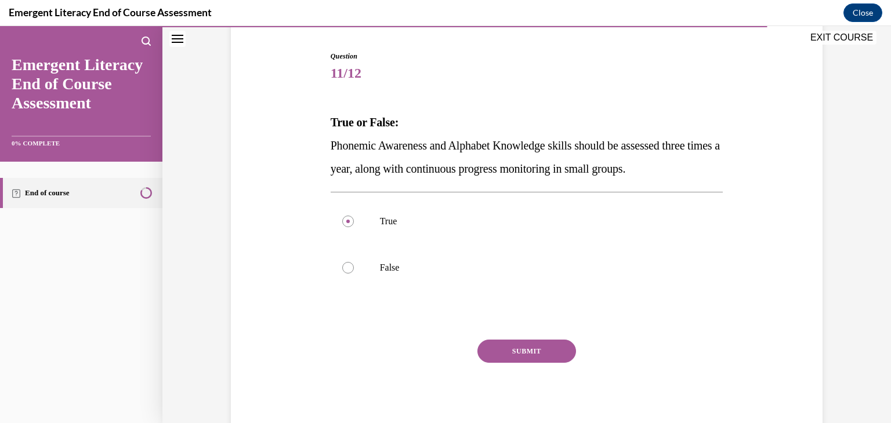
click at [556, 349] on button "SUBMIT" at bounding box center [526, 351] width 99 height 23
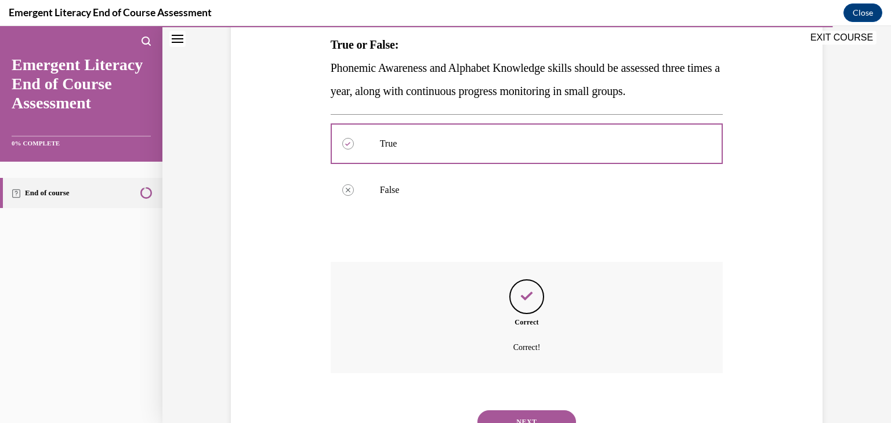
scroll to position [239, 0]
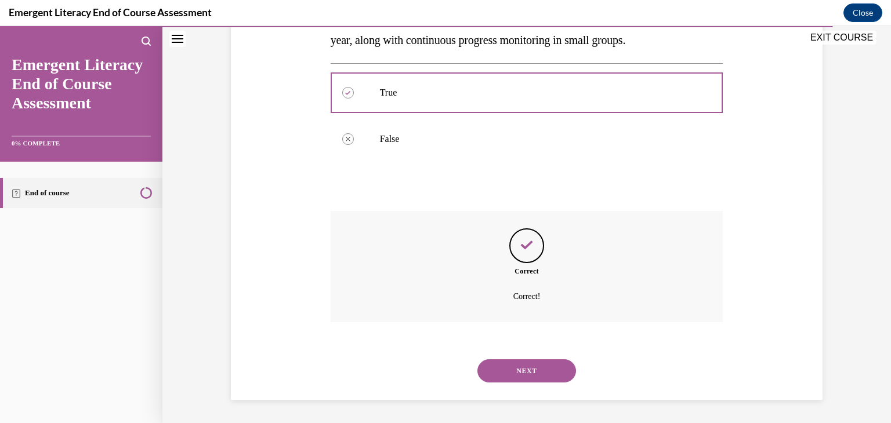
click at [552, 372] on button "NEXT" at bounding box center [526, 371] width 99 height 23
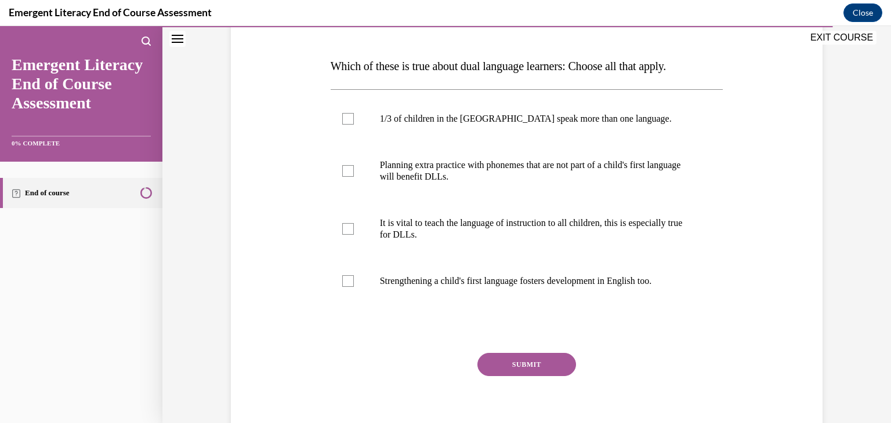
scroll to position [180, 0]
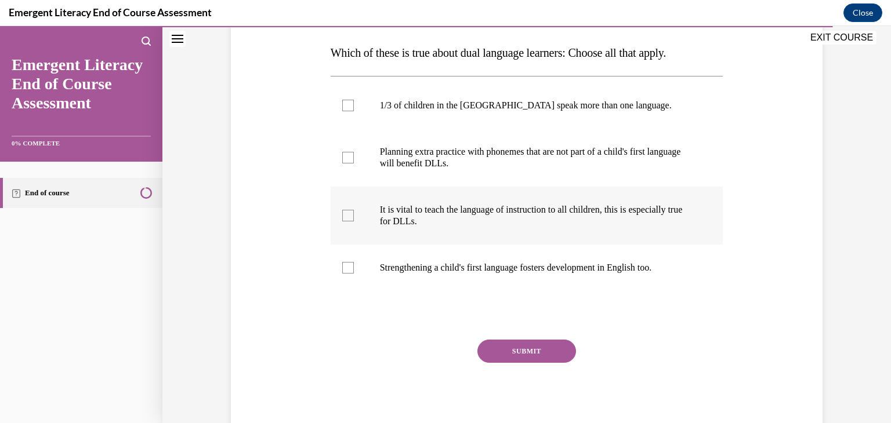
click at [346, 216] on div at bounding box center [348, 216] width 12 height 12
click at [346, 216] on input "It is vital to teach the language of instruction to all children, this is espec…" at bounding box center [348, 216] width 12 height 12
checkbox input "true"
click at [344, 159] on div at bounding box center [348, 158] width 12 height 12
click at [344, 159] on input "Planning extra practice with phonemes that are not part of a child's first lang…" at bounding box center [348, 158] width 12 height 12
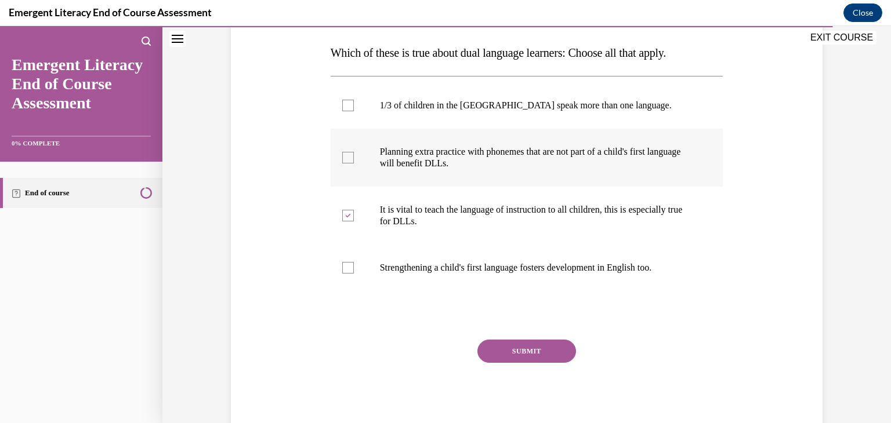
checkbox input "true"
click at [347, 106] on div at bounding box center [348, 106] width 12 height 12
click at [347, 106] on input "1/3 of children in the [GEOGRAPHIC_DATA] speak more than one language." at bounding box center [348, 106] width 12 height 12
checkbox input "true"
click at [342, 264] on div at bounding box center [348, 268] width 12 height 12
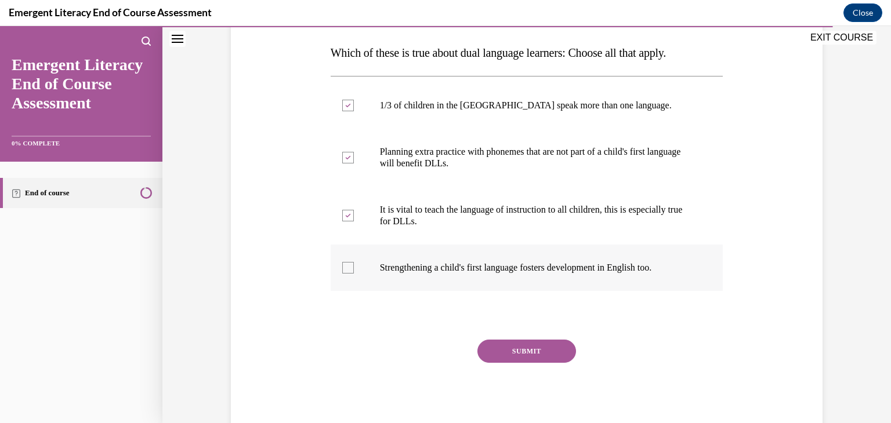
click at [342, 264] on input "Strengthening a child's first language fosters development in English too." at bounding box center [348, 268] width 12 height 12
checkbox input "true"
click at [487, 353] on button "SUBMIT" at bounding box center [526, 351] width 99 height 23
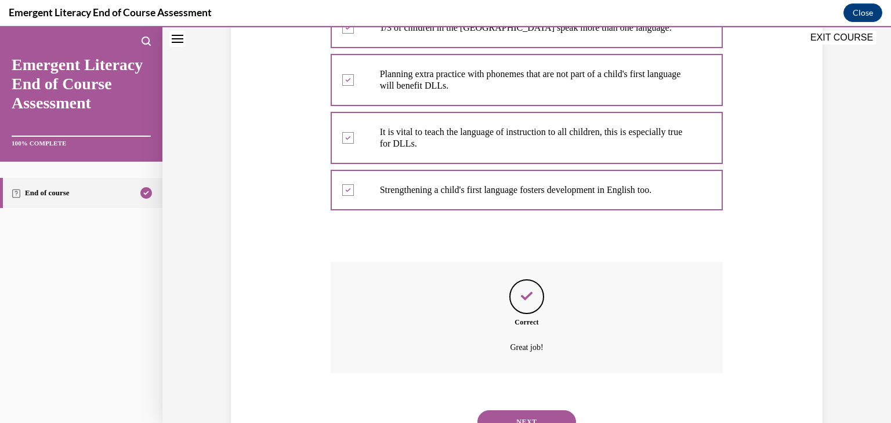
scroll to position [309, 0]
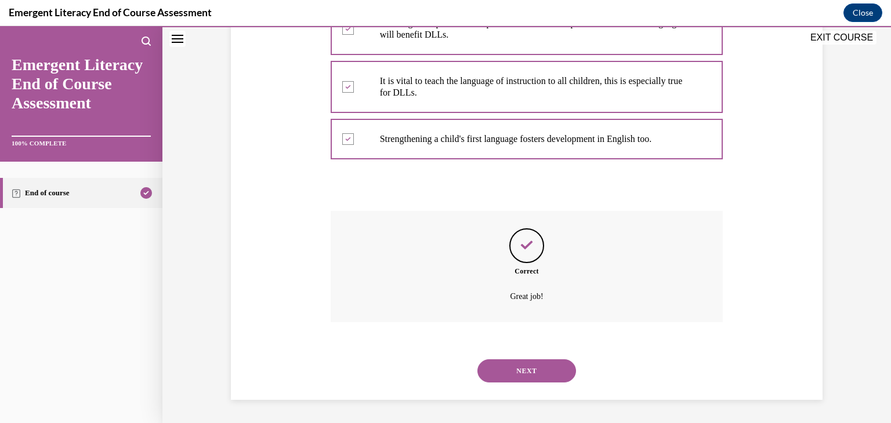
click at [507, 372] on button "NEXT" at bounding box center [526, 371] width 99 height 23
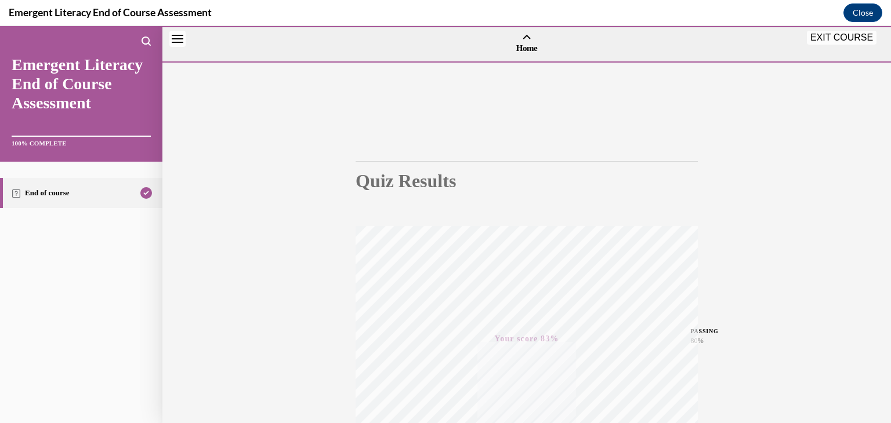
scroll to position [197, 0]
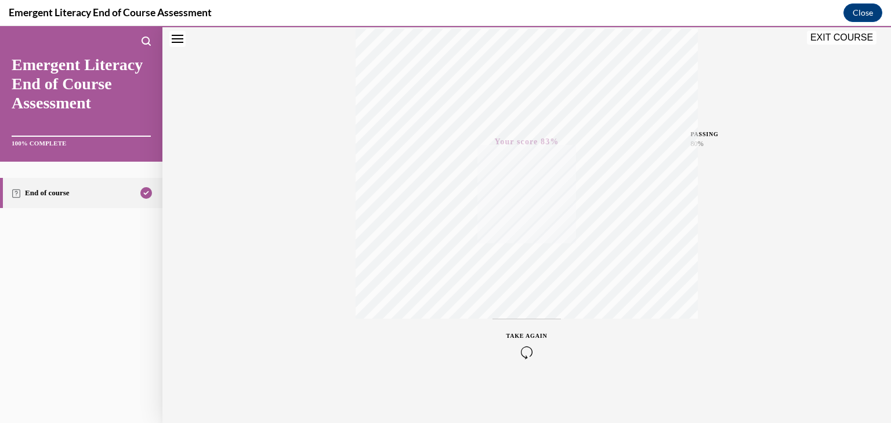
click at [846, 35] on button "EXIT COURSE" at bounding box center [842, 38] width 70 height 14
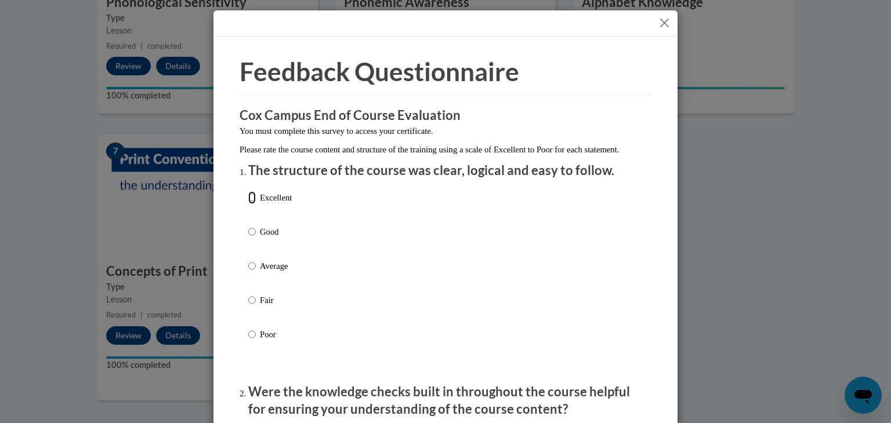
click at [248, 204] on input "Excellent" at bounding box center [252, 197] width 8 height 13
radio input "true"
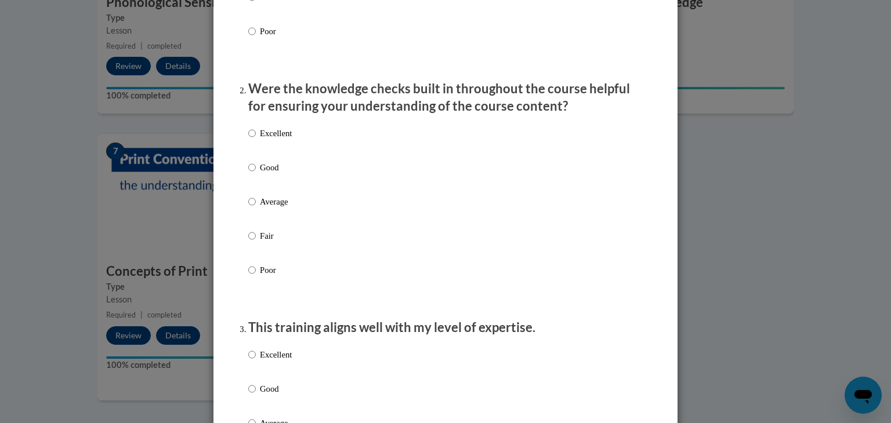
scroll to position [298, 0]
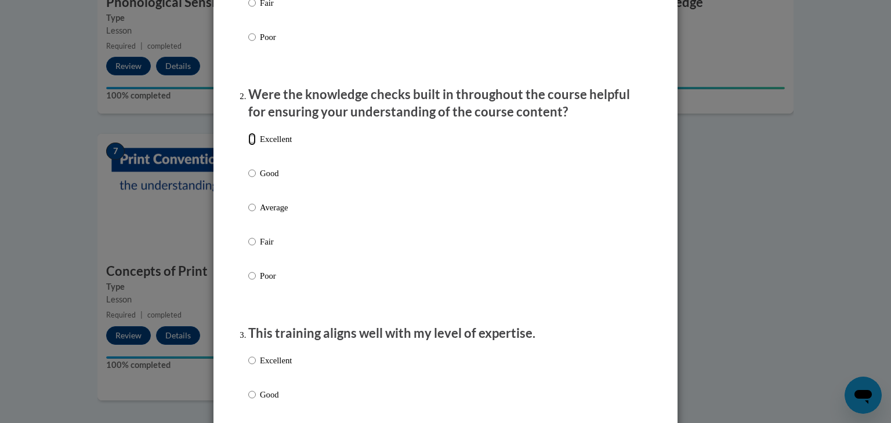
click at [248, 146] on input "Excellent" at bounding box center [252, 139] width 8 height 13
radio input "true"
click at [248, 368] on input "Excellent" at bounding box center [252, 361] width 8 height 13
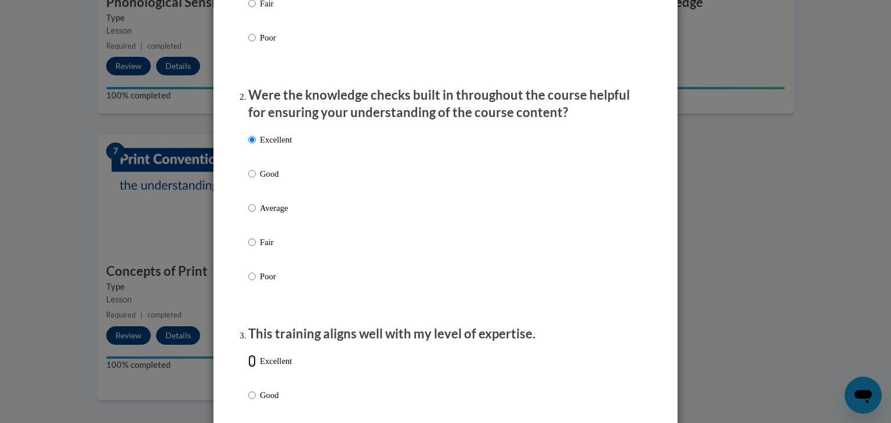
radio input "true"
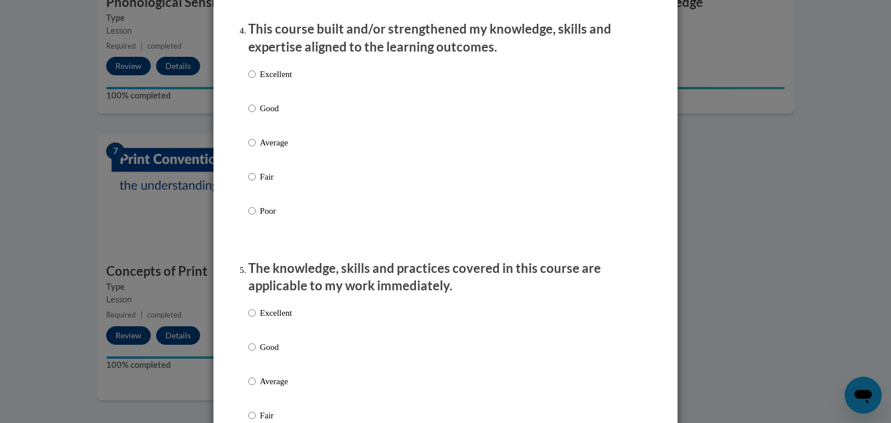
scroll to position [818, 0]
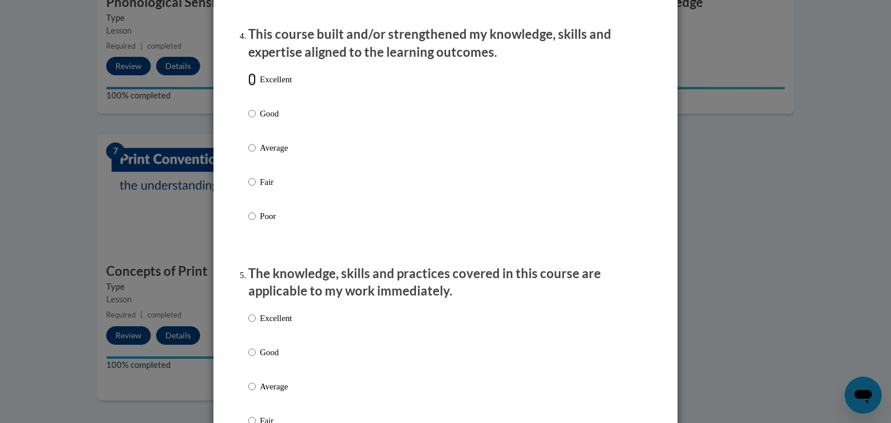
click at [248, 86] on input "Excellent" at bounding box center [252, 79] width 8 height 13
radio input "true"
click at [249, 325] on input "Excellent" at bounding box center [252, 318] width 8 height 13
radio input "true"
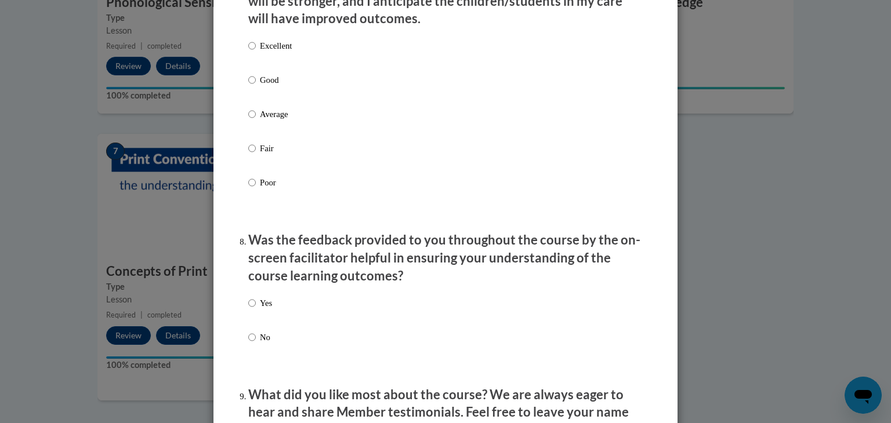
scroll to position [1621, 0]
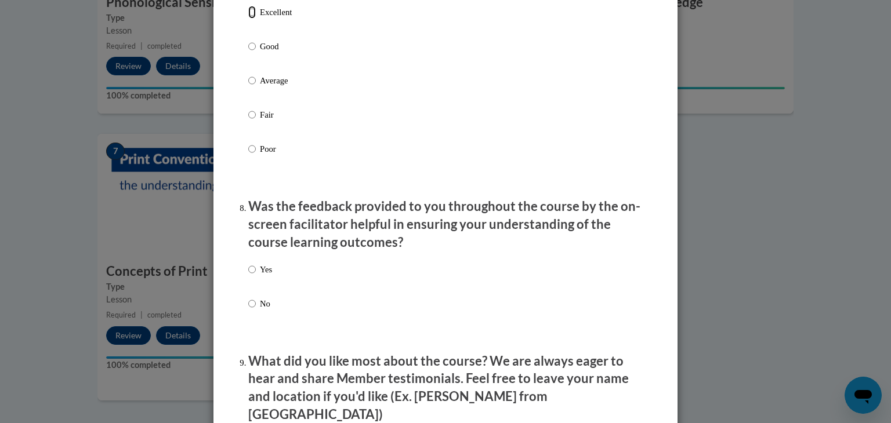
click at [249, 19] on input "Excellent" at bounding box center [252, 12] width 8 height 13
radio input "true"
click at [248, 276] on input "Yes" at bounding box center [252, 269] width 8 height 13
radio input "true"
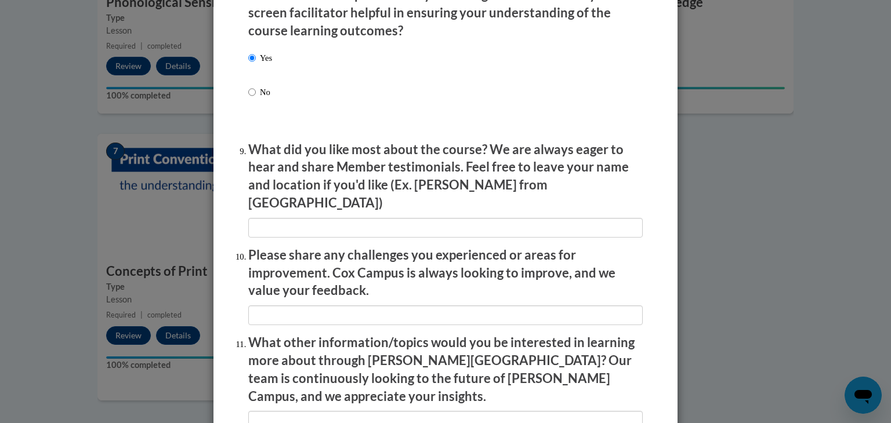
scroll to position [1992, 0]
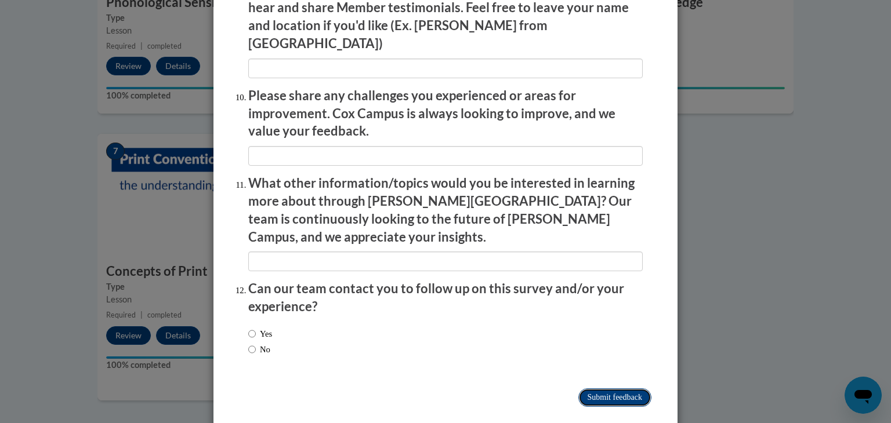
click at [587, 389] on input "Submit feedback" at bounding box center [614, 398] width 73 height 19
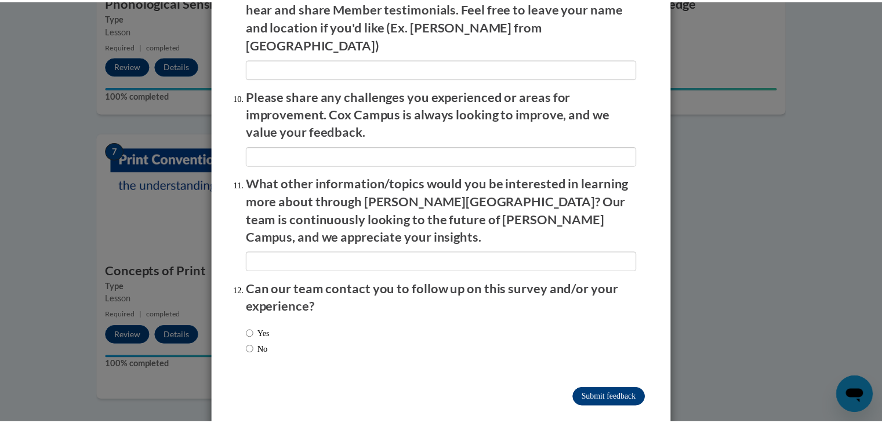
scroll to position [0, 0]
